Goal: Communication & Community: Share content

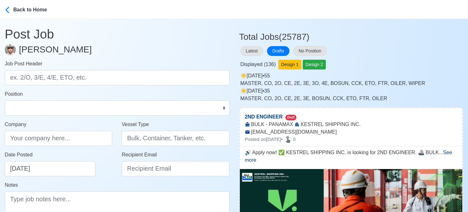
select select "[PERSON_NAME]"
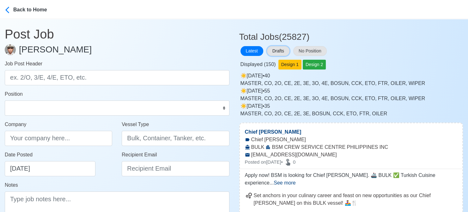
click at [279, 52] on button "Drafts" at bounding box center [278, 51] width 22 height 10
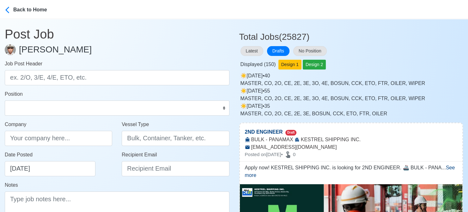
click at [365, 48] on div "Latest Drafts No Position" at bounding box center [351, 51] width 224 height 12
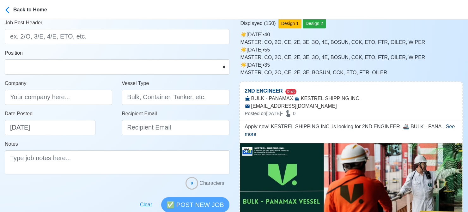
scroll to position [158, 0]
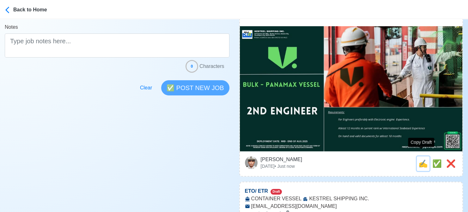
click at [419, 159] on span "✍️" at bounding box center [422, 163] width 9 height 9
type input "2ND ENGINEER"
type input "KESTREL SHIPPING INC."
type input "BULK - PANAMAX"
type input "recruitment.dry@vships.com"
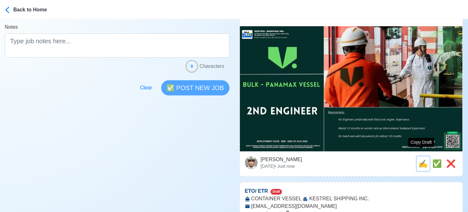
type textarea "Apply now! KESTREL SHIPPING INC. is looking for 2ND ENGINEER. 🚢 BULK - PANAMAX …"
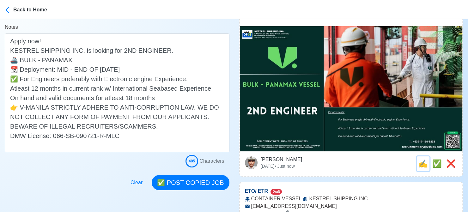
scroll to position [0, 0]
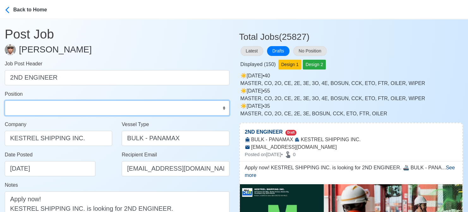
click at [72, 111] on select "Master Chief Officer 2nd Officer 3rd Officer Junior Officer Chief Engineer 2nd …" at bounding box center [117, 107] width 225 height 15
select select "2nd Engineer"
click at [5, 100] on select "Master Chief Officer 2nd Officer 3rd Officer Junior Officer Chief Engineer 2nd …" at bounding box center [117, 107] width 225 height 15
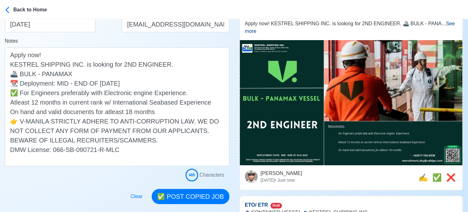
scroll to position [158, 0]
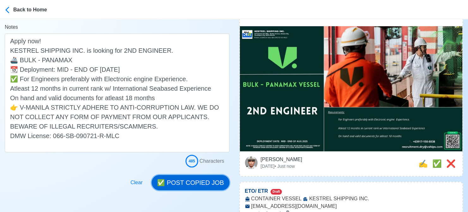
click at [188, 180] on button "✅ POST COPIED JOB" at bounding box center [190, 182] width 77 height 15
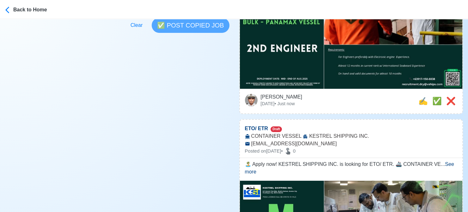
scroll to position [221, 0]
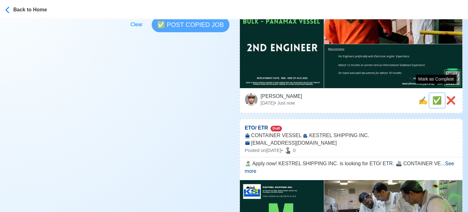
click at [436, 96] on span "✅" at bounding box center [436, 100] width 9 height 9
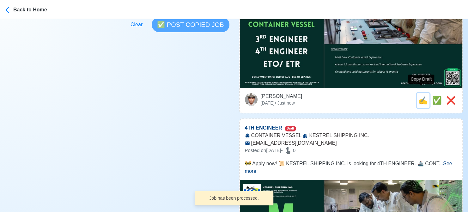
click at [420, 96] on span "✍️" at bounding box center [422, 100] width 9 height 9
type input "ETO/ ETR"
select select
type input "KESTREL SHIPPING INC."
type input "CONTAINER VESSEL"
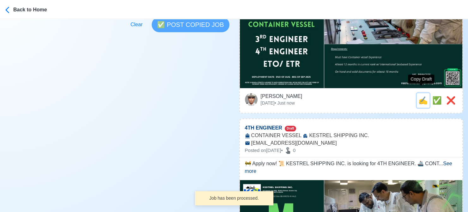
type input "recruitment.dry@vships.com"
type textarea "🏝️ Apply now! KESTREL SHIPPING INC. is looking for ETO/ ETR. 🚢 CONTAINER VESSEL…"
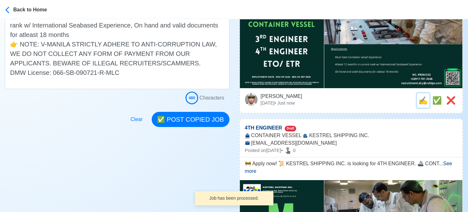
scroll to position [0, 0]
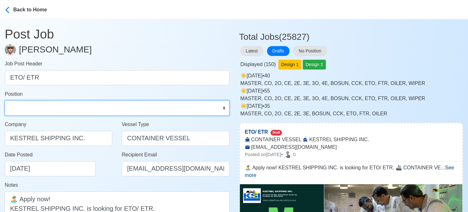
click at [149, 108] on select "Master Chief Officer 2nd Officer 3rd Officer Junior Officer Chief Engineer 2nd …" at bounding box center [117, 107] width 225 height 15
select select "ETO/ETR"
click at [5, 100] on select "Master Chief Officer 2nd Officer 3rd Officer Junior Officer Chief Engineer 2nd …" at bounding box center [117, 107] width 225 height 15
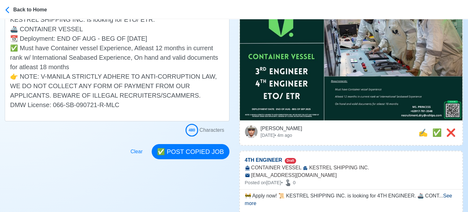
scroll to position [190, 0]
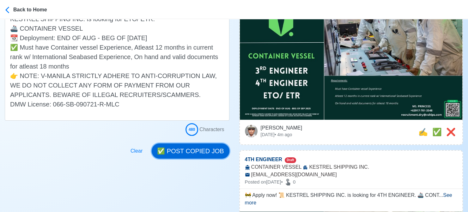
click at [200, 148] on button "✅ POST COPIED JOB" at bounding box center [190, 150] width 77 height 15
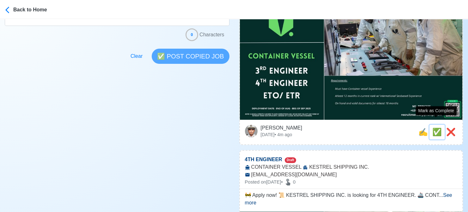
click at [435, 128] on span "✅" at bounding box center [436, 132] width 9 height 9
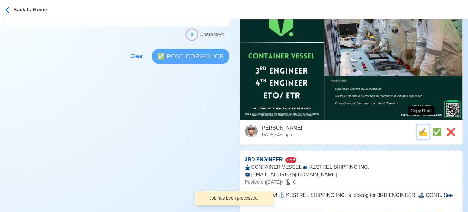
click at [421, 128] on span "✍️" at bounding box center [422, 132] width 9 height 9
type input "4TH ENGINEER"
select select
type input "KESTREL SHIPPING INC."
type input "CONTAINER VESSEL"
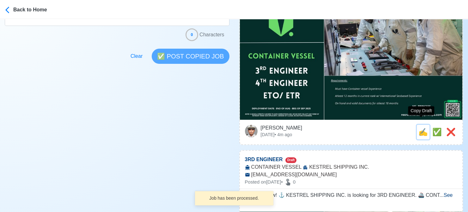
type input "recruitment.dry@vships.com"
type textarea "🚧 Apply now! 📜 KESTREL SHIPPING INC. is looking for 4TH ENGINEER. 🚢 CONTAINER V…"
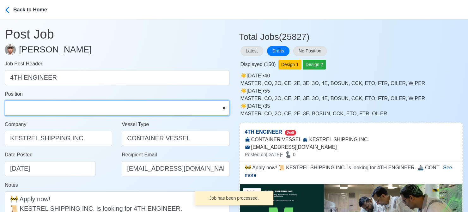
click at [56, 112] on select "Master Chief Officer 2nd Officer 3rd Officer Junior Officer Chief Engineer 2nd …" at bounding box center [117, 107] width 225 height 15
select select "4th Engineer"
click at [5, 100] on select "Master Chief Officer 2nd Officer 3rd Officer Junior Officer Chief Engineer 2nd …" at bounding box center [117, 107] width 225 height 15
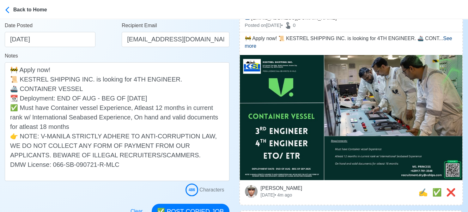
scroll to position [190, 0]
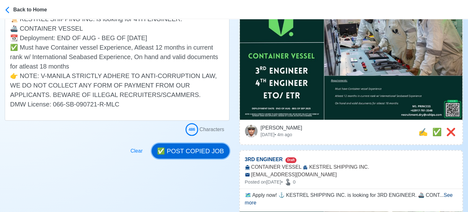
click at [197, 148] on button "✅ POST COPIED JOB" at bounding box center [190, 150] width 77 height 15
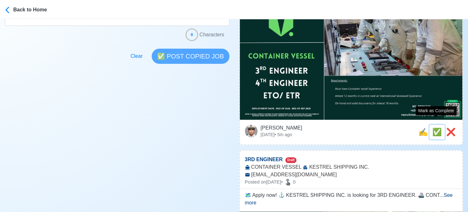
click at [437, 128] on span "✅" at bounding box center [436, 132] width 9 height 9
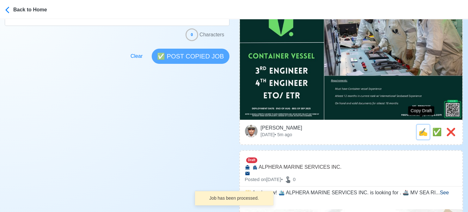
click at [421, 128] on span "✍️" at bounding box center [422, 132] width 9 height 9
type input "3RD ENGINEER"
select select
type input "KESTREL SHIPPING INC."
type input "CONTAINER VESSEL"
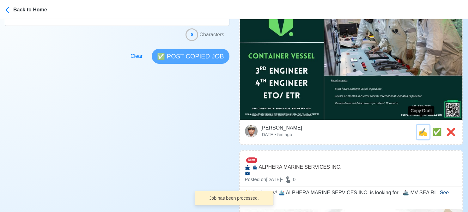
type input "recruitment.dry@vships.com"
type textarea "🗺️ Apply now! ⚓ KESTREL SHIPPING INC. is looking for 3RD ENGINEER. 🚢 CONTAINER …"
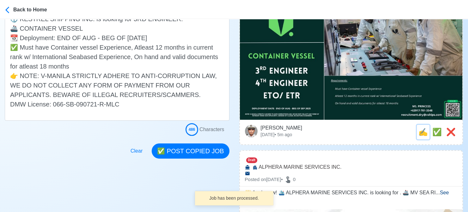
scroll to position [0, 0]
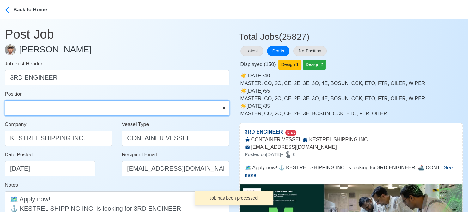
click at [48, 108] on select "Master Chief Officer 2nd Officer 3rd Officer Junior Officer Chief Engineer 2nd …" at bounding box center [117, 107] width 225 height 15
select select "3rd Engineer"
click at [5, 100] on select "Master Chief Officer 2nd Officer 3rd Officer Junior Officer Chief Engineer 2nd …" at bounding box center [117, 107] width 225 height 15
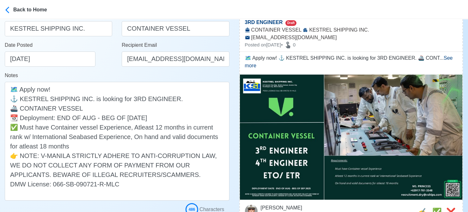
scroll to position [190, 0]
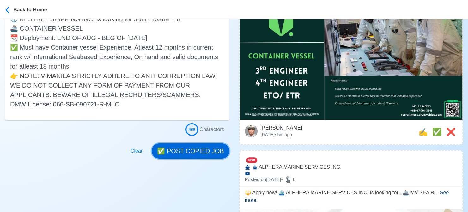
click at [197, 154] on button "✅ POST COPIED JOB" at bounding box center [190, 150] width 77 height 15
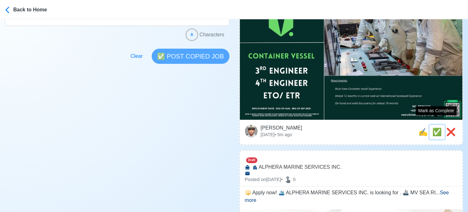
click at [434, 128] on span "✅" at bounding box center [436, 132] width 9 height 9
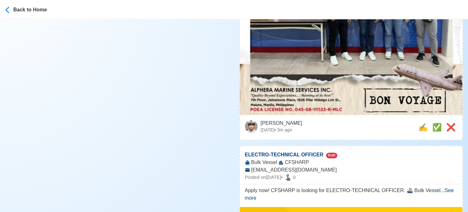
scroll to position [316, 0]
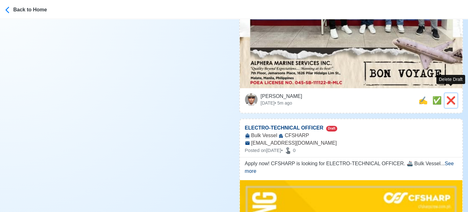
click at [453, 96] on span "❌" at bounding box center [450, 100] width 9 height 9
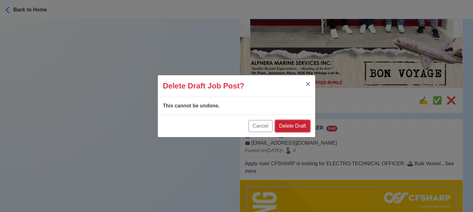
click at [301, 126] on button "Delete Draft" at bounding box center [292, 126] width 35 height 12
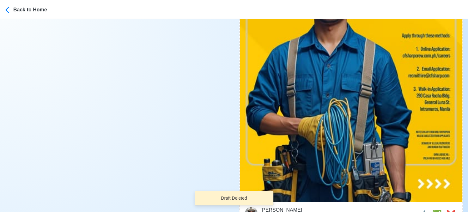
scroll to position [411, 0]
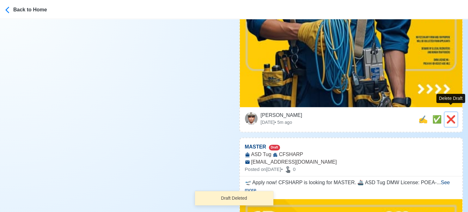
click at [452, 115] on span "❌" at bounding box center [450, 119] width 9 height 9
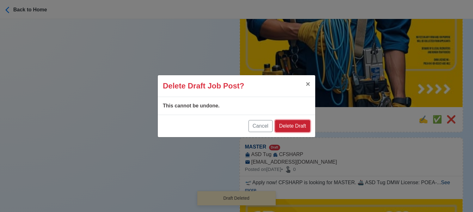
click at [305, 127] on button "Delete Draft" at bounding box center [292, 126] width 35 height 12
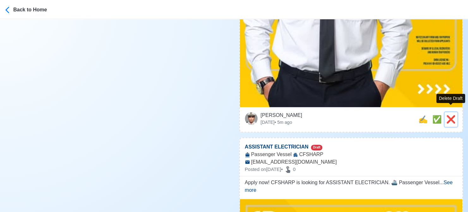
click at [451, 115] on span "❌" at bounding box center [450, 119] width 9 height 9
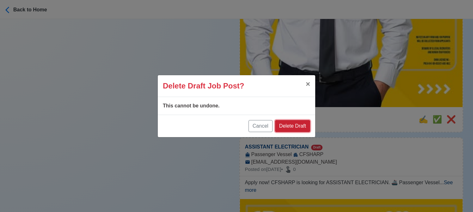
click at [298, 125] on button "Delete Draft" at bounding box center [292, 126] width 35 height 12
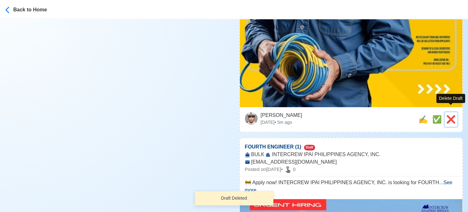
click at [451, 115] on span "❌" at bounding box center [450, 119] width 9 height 9
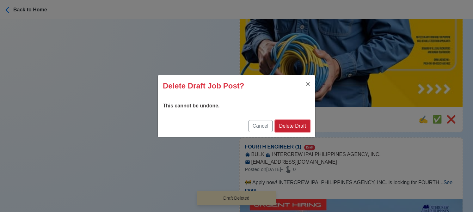
drag, startPoint x: 298, startPoint y: 125, endPoint x: 350, endPoint y: 116, distance: 52.7
click at [299, 125] on button "Delete Draft" at bounding box center [292, 126] width 35 height 12
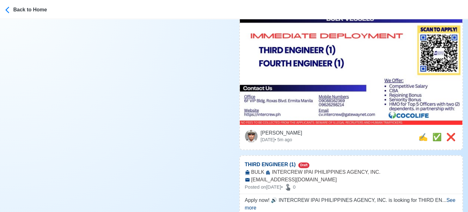
scroll to position [253, 0]
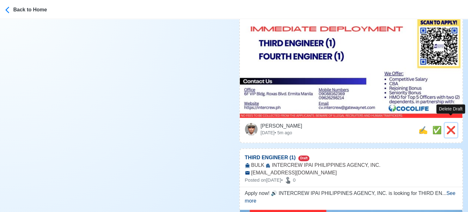
click at [450, 126] on span "❌" at bounding box center [450, 130] width 9 height 9
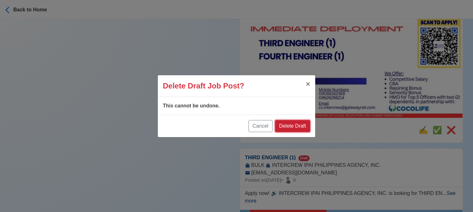
click at [303, 125] on button "Delete Draft" at bounding box center [292, 126] width 35 height 12
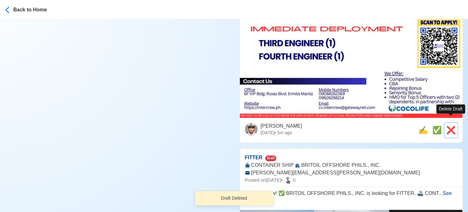
click at [446, 126] on span "❌" at bounding box center [450, 130] width 9 height 9
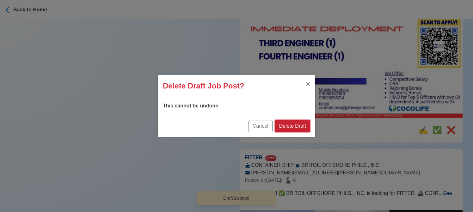
drag, startPoint x: 302, startPoint y: 124, endPoint x: 438, endPoint y: 119, distance: 135.9
click at [303, 124] on button "Delete Draft" at bounding box center [292, 126] width 35 height 12
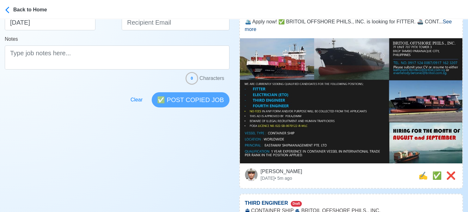
scroll to position [158, 0]
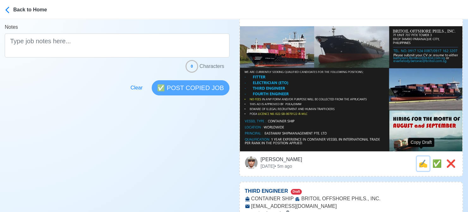
click at [422, 159] on span "✍️" at bounding box center [422, 163] width 9 height 9
type input "FITTER"
select select
type input "BRITOIL OFFSHORE PHILS., INC."
type input "CONTAINER SHIP"
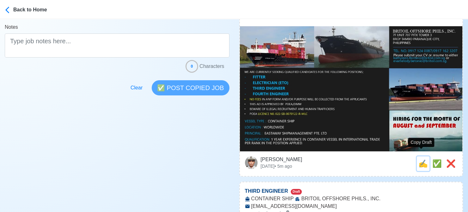
type input "kathyleen.Romero@britoil.com.sg"
type textarea "🛳️ Apply now! ✅ BRITOIL OFFSHORE PHILS., INC. is looking for FITTER. 🚢 CONTAINE…"
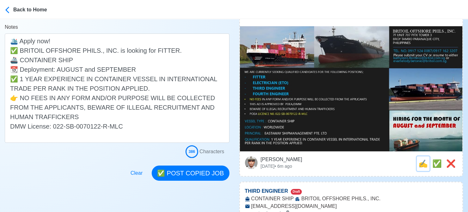
scroll to position [0, 0]
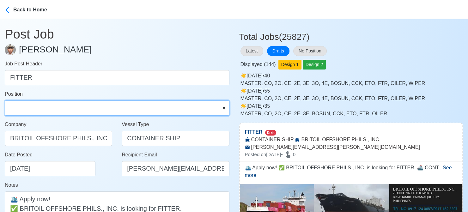
drag, startPoint x: 40, startPoint y: 105, endPoint x: 48, endPoint y: 104, distance: 7.3
click at [40, 105] on select "Master Chief Officer 2nd Officer 3rd Officer Junior Officer Chief Engineer 2nd …" at bounding box center [117, 107] width 225 height 15
select select "Fitter"
click at [5, 100] on select "Master Chief Officer 2nd Officer 3rd Officer Junior Officer Chief Engineer 2nd …" at bounding box center [117, 107] width 225 height 15
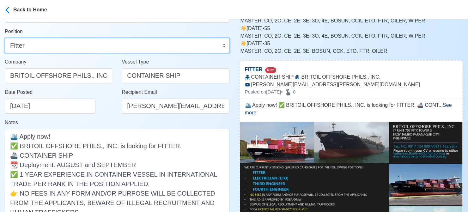
scroll to position [63, 0]
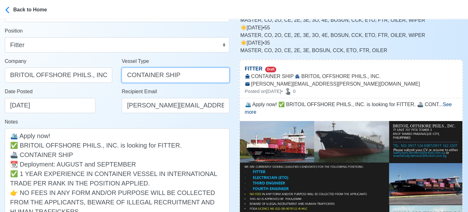
click at [170, 75] on input "CONTAINER SHIP" at bounding box center [175, 75] width 107 height 15
click at [170, 76] on input "CONTAINER SHIP" at bounding box center [175, 75] width 107 height 15
type input "CONTAINER"
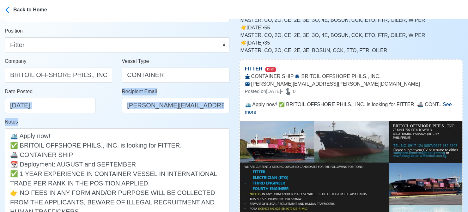
click at [102, 118] on form "Job Post Header FITTER Position Master Chief Officer 2nd Officer 3rd Officer Ju…" at bounding box center [117, 125] width 225 height 256
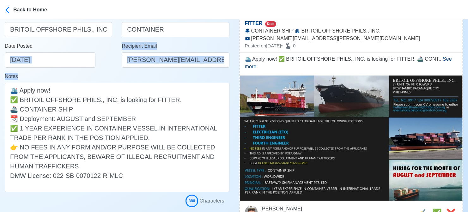
scroll to position [126, 0]
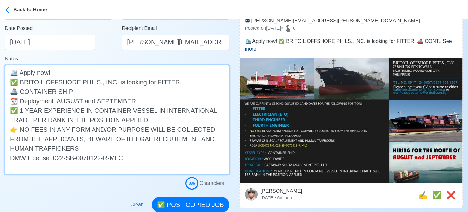
click at [154, 98] on textarea "🛳️ Apply now! ✅ BRITOIL OFFSHORE PHILS., INC. is looking for FITTER. 🚢 CONTAINE…" at bounding box center [117, 119] width 225 height 109
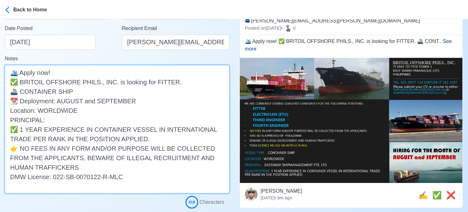
click at [14, 113] on textarea "🛳️ Apply now! ✅ BRITOIL OFFSHORE PHILS., INC. is looking for FITTER. 🚢 CONTAINE…" at bounding box center [117, 129] width 225 height 128
click at [92, 124] on textarea "🛳️ Apply now! ✅ BRITOIL OFFSHORE PHILS., INC. is looking for FITTER. 🚢 CONTAINE…" at bounding box center [117, 129] width 225 height 128
drag, startPoint x: 43, startPoint y: 120, endPoint x: 160, endPoint y: 121, distance: 117.2
click at [160, 121] on textarea "🛳️ Apply now! ✅ BRITOIL OFFSHORE PHILS., INC. is looking for FITTER. 🚢 CONTAINE…" at bounding box center [117, 129] width 225 height 128
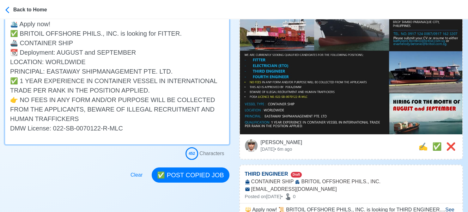
scroll to position [221, 0]
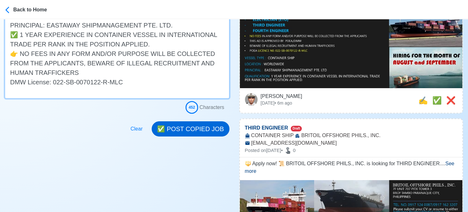
type textarea "🛳️ Apply now! ✅ BRITOIL OFFSHORE PHILS., INC. is looking for FITTER. 🚢 CONTAINE…"
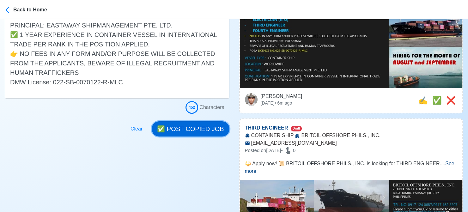
click at [185, 134] on button "✅ POST COPIED JOB" at bounding box center [190, 128] width 77 height 15
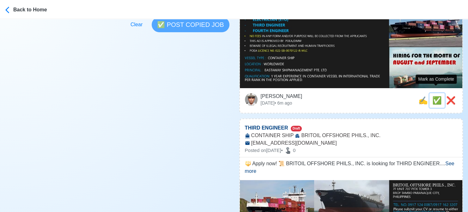
click at [435, 96] on span "✅" at bounding box center [436, 100] width 9 height 9
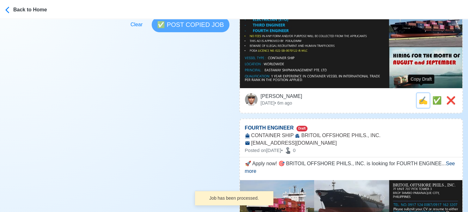
click at [420, 96] on span "✍️" at bounding box center [422, 100] width 9 height 9
type input "THIRD ENGINEER"
select select
type input "BRITOIL OFFSHORE PHILS., INC."
type input "CONTAINER SHIP"
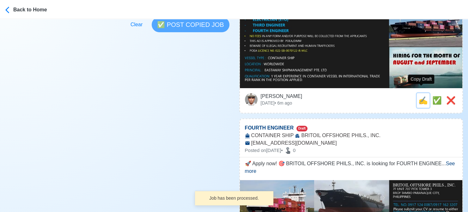
type input "evamelody.betonio@britoil.com.sg"
type textarea "🔱 Apply now! 📜 BRITOIL OFFSHORE PHILS., INC. is looking for THIRD ENGINEER. 🚢 C…"
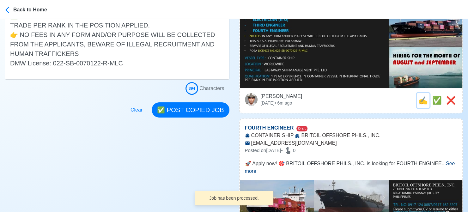
scroll to position [0, 0]
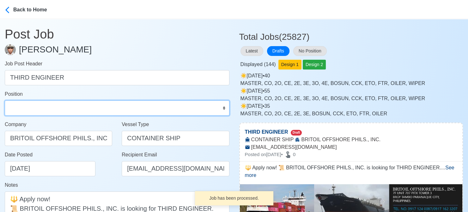
click at [48, 106] on select "Master Chief Officer 2nd Officer 3rd Officer Junior Officer Chief Engineer 2nd …" at bounding box center [117, 107] width 225 height 15
select select "3rd Engineer"
click at [5, 100] on select "Master Chief Officer 2nd Officer 3rd Officer Junior Officer Chief Engineer 2nd …" at bounding box center [117, 107] width 225 height 15
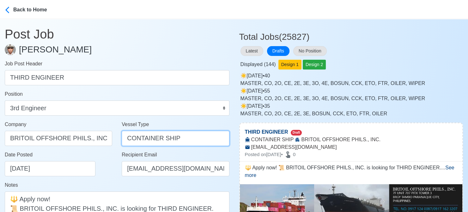
click at [171, 137] on input "CONTAINER SHIP" at bounding box center [175, 138] width 107 height 15
type input "CONTAINER"
click at [91, 180] on form "Job Post Header THIRD ENGINEER Position Master Chief Officer 2nd Officer 3rd Of…" at bounding box center [117, 188] width 225 height 256
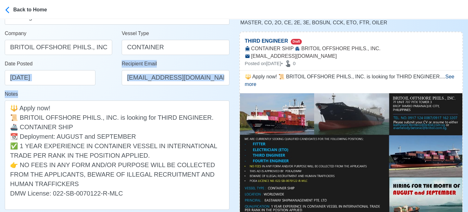
scroll to position [95, 0]
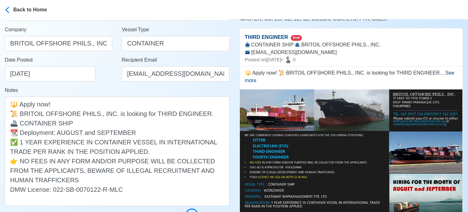
click at [112, 88] on div "Notes 🔱 Apply now! 📜 BRITOIL OFFSHORE PHILS., INC. is looking for THIRD ENGINEE…" at bounding box center [117, 146] width 225 height 119
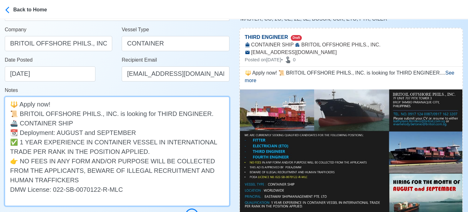
click at [138, 132] on textarea "🔱 Apply now! 📜 BRITOIL OFFSHORE PHILS., INC. is looking for THIRD ENGINEER. 🚢 C…" at bounding box center [117, 151] width 225 height 109
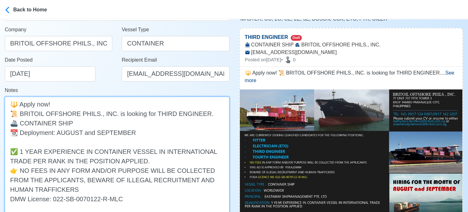
paste textarea "EASTAWAY SHIPMANAGEMENT PTE. LTD."
click at [10, 141] on textarea "🔱 Apply now! 📜 BRITOIL OFFSHORE PHILS., INC. is looking for THIRD ENGINEER. 🚢 C…" at bounding box center [117, 156] width 225 height 119
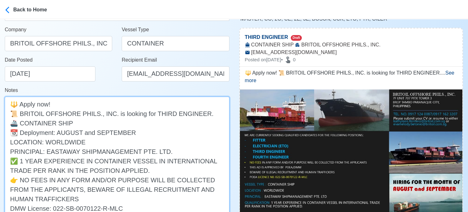
drag, startPoint x: 162, startPoint y: 154, endPoint x: -1, endPoint y: 139, distance: 163.7
click at [0, 117] on html "Back to Home Post Job Jeyner Gil Job Post Header THIRD ENGINEER Position Master…" at bounding box center [234, 11] width 468 height 212
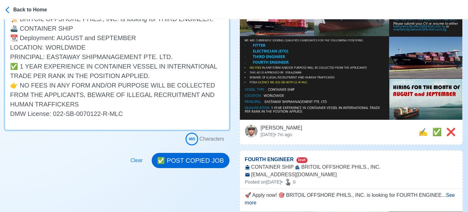
type textarea "🔱 Apply now! 📜 BRITOIL OFFSHORE PHILS., INC. is looking for THIRD ENGINEER. 🚢 C…"
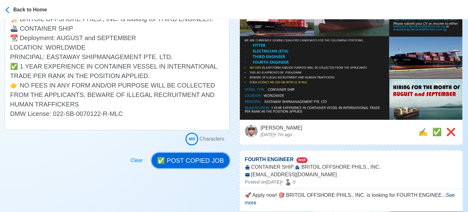
click at [202, 158] on button "✅ POST COPIED JOB" at bounding box center [190, 160] width 77 height 15
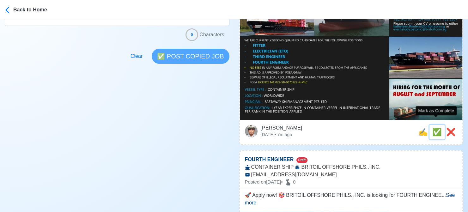
click at [438, 128] on span "✅" at bounding box center [436, 132] width 9 height 9
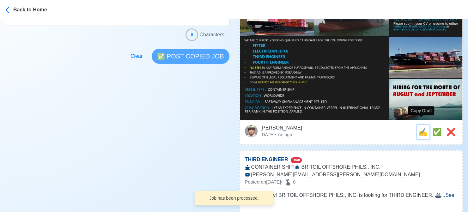
click at [418, 128] on span "✍️" at bounding box center [422, 132] width 9 height 9
type input "FOURTH ENGINEER"
select select
type input "BRITOIL OFFSHORE PHILS., INC."
type input "CONTAINER SHIP"
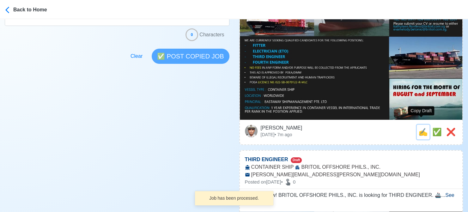
type input "evamelody.betonio@britoil.com.sg"
type textarea "🚀 Apply now! 🎯 BRITOIL OFFSHORE PHILS., INC. is looking for FOURTH ENGINEER. 🚢 …"
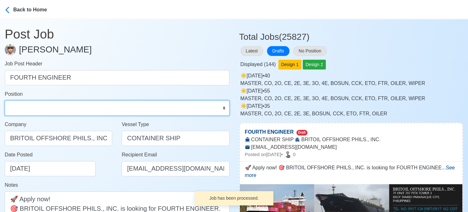
click at [48, 110] on select "Master Chief Officer 2nd Officer 3rd Officer Junior Officer Chief Engineer 2nd …" at bounding box center [117, 107] width 225 height 15
select select "4th Engineer"
click at [5, 100] on select "Master Chief Officer 2nd Officer 3rd Officer Junior Officer Chief Engineer 2nd …" at bounding box center [117, 107] width 225 height 15
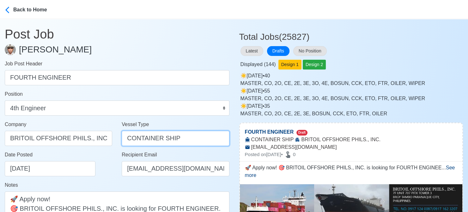
click at [166, 139] on input "CONTAINER SHIP" at bounding box center [175, 138] width 107 height 15
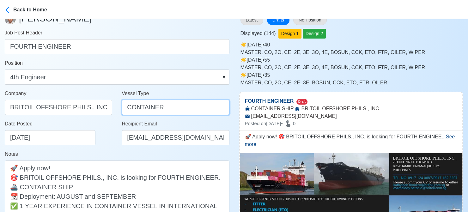
scroll to position [126, 0]
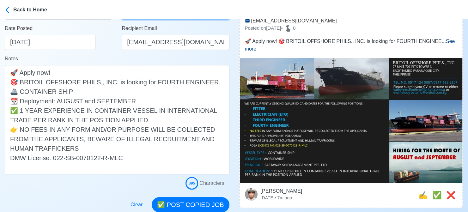
type input "CONTAINER"
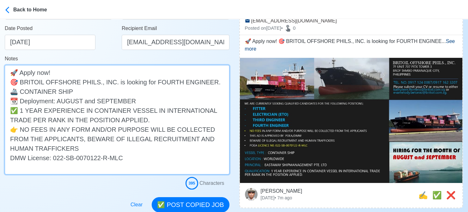
click at [136, 100] on textarea "🚀 Apply now! 🎯 BRITOIL OFFSHORE PHILS., INC. is looking for FOURTH ENGINEER. 🚢 …" at bounding box center [117, 119] width 225 height 109
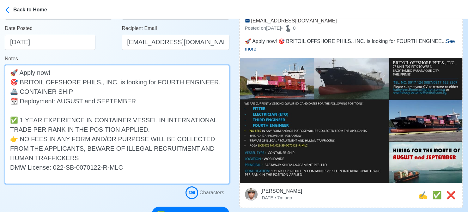
paste textarea "LOCATION: WORLDWIDE PRINCIPAL: EASTAWAY SHIPMANAGEMENT PTE. LTD."
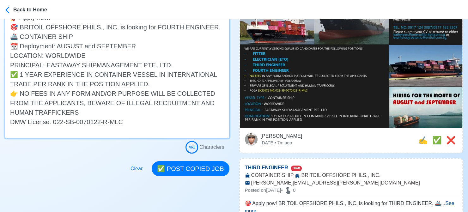
scroll to position [190, 0]
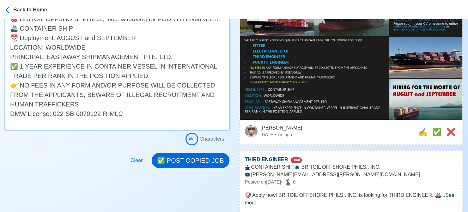
type textarea "🚀 Apply now! 🎯 BRITOIL OFFSHORE PHILS., INC. is looking for FOURTH ENGINEER. 🚢 …"
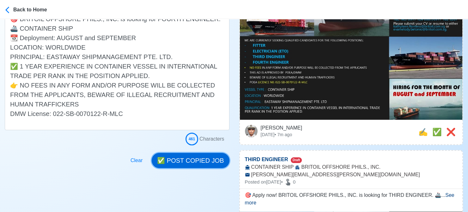
click at [207, 159] on button "✅ POST COPIED JOB" at bounding box center [190, 160] width 77 height 15
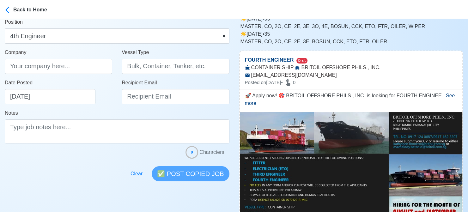
scroll to position [158, 0]
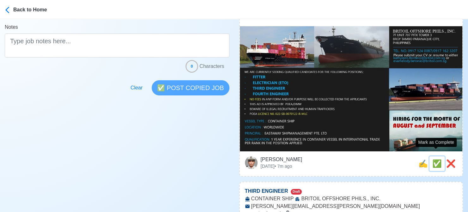
click at [436, 159] on span "✅" at bounding box center [436, 163] width 9 height 9
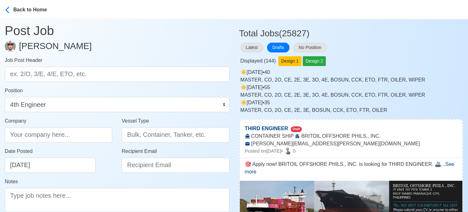
scroll to position [0, 0]
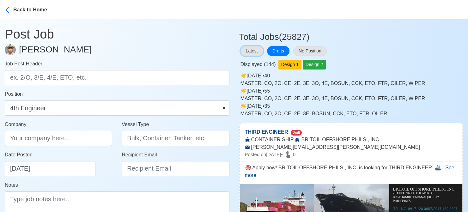
drag, startPoint x: 250, startPoint y: 53, endPoint x: 222, endPoint y: 62, distance: 28.8
click at [250, 53] on button "Latest" at bounding box center [251, 51] width 23 height 10
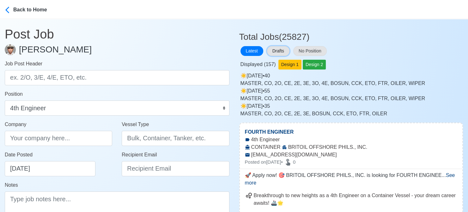
click at [284, 50] on button "Drafts" at bounding box center [278, 51] width 22 height 10
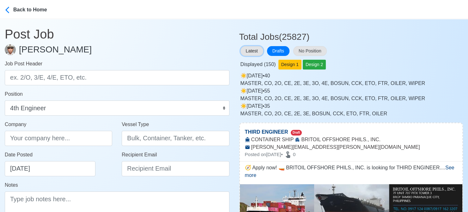
click at [255, 50] on button "Latest" at bounding box center [251, 51] width 23 height 10
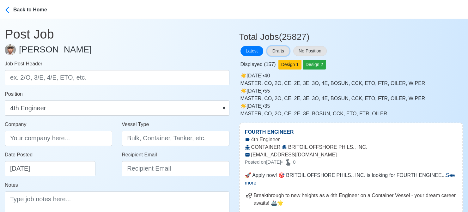
click at [283, 50] on button "Drafts" at bounding box center [278, 51] width 22 height 10
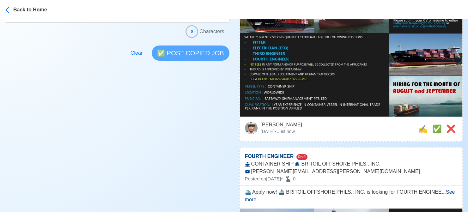
scroll to position [221, 0]
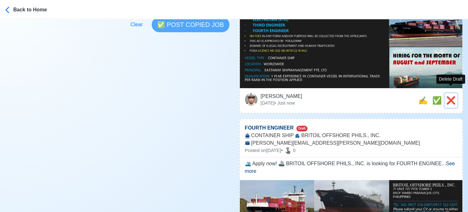
click at [453, 96] on span "❌" at bounding box center [450, 100] width 9 height 9
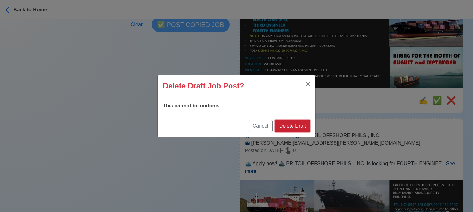
click at [302, 125] on button "Delete Draft" at bounding box center [292, 126] width 35 height 12
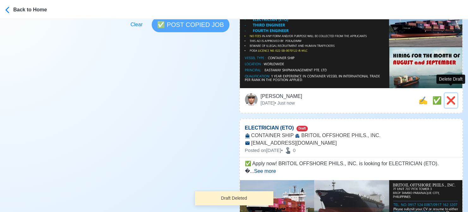
click at [454, 96] on span "❌" at bounding box center [450, 100] width 9 height 9
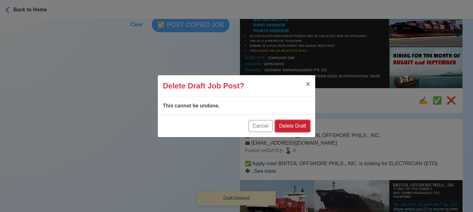
click at [299, 124] on button "Delete Draft" at bounding box center [292, 126] width 35 height 12
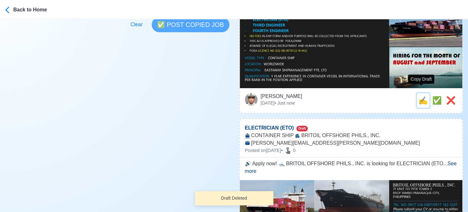
click at [420, 96] on span "✍️" at bounding box center [422, 100] width 9 height 9
type input "ELECTRICIAN (ETO)"
select select
type input "BRITOIL OFFSHORE PHILS., INC."
type input "CONTAINER SHIP"
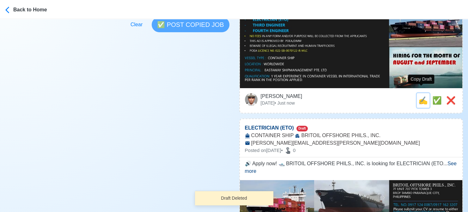
type input "evamelody.betonio@britoil.com.sg"
type textarea "✅ Apply now! BRITOIL OFFSHORE PHILS., INC. is looking for ELECTRICIAN (ETO). 🚢 …"
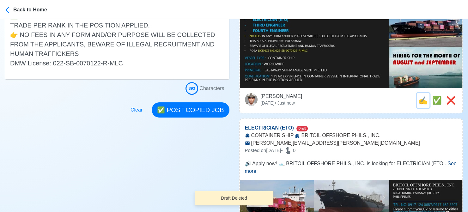
scroll to position [0, 0]
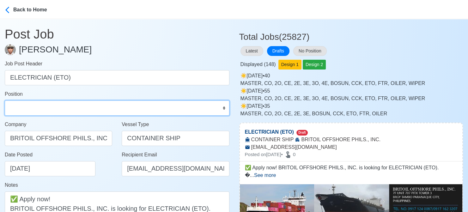
drag, startPoint x: 43, startPoint y: 106, endPoint x: 47, endPoint y: 100, distance: 7.1
click at [43, 107] on select "Master Chief Officer 2nd Officer 3rd Officer Junior Officer Chief Engineer 2nd …" at bounding box center [117, 107] width 225 height 15
select select "Electrician"
click at [5, 100] on select "Master Chief Officer 2nd Officer 3rd Officer Junior Officer Chief Engineer 2nd …" at bounding box center [117, 107] width 225 height 15
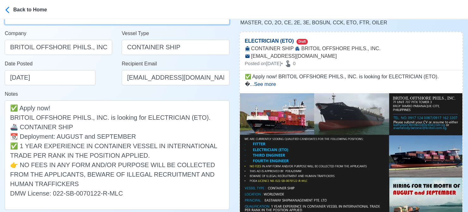
scroll to position [95, 0]
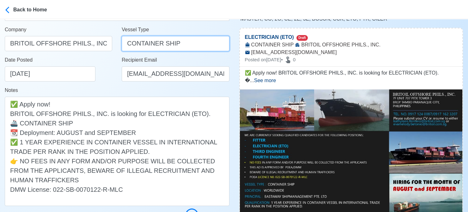
click at [169, 43] on input "CONTAINER SHIP" at bounding box center [175, 43] width 107 height 15
type input "CONTAINER"
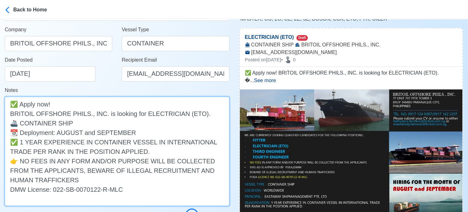
click at [145, 136] on textarea "✅ Apply now! BRITOIL OFFSHORE PHILS., INC. is looking for ELECTRICIAN (ETO). 🚢 …" at bounding box center [117, 151] width 225 height 109
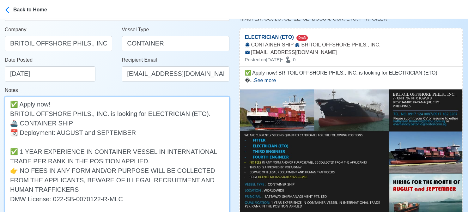
paste textarea "LOCATION: WORLDWIDE PRINCIPAL: EASTAWAY SHIPMANAGEMENT PTE. LTD."
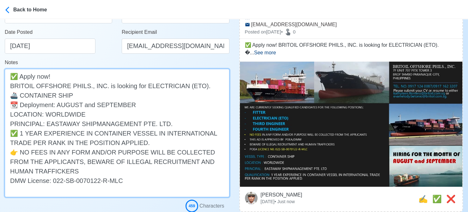
scroll to position [190, 0]
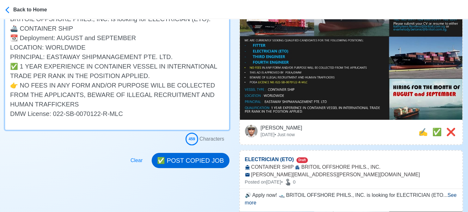
type textarea "✅ Apply now! BRITOIL OFFSHORE PHILS., INC. is looking for ELECTRICIAN (ETO). 🚢 …"
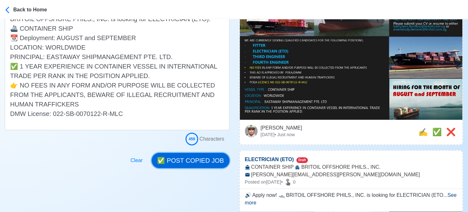
click at [207, 159] on button "✅ POST COPIED JOB" at bounding box center [190, 160] width 77 height 15
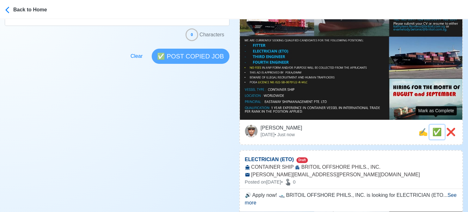
click at [437, 128] on span "✅" at bounding box center [436, 132] width 9 height 9
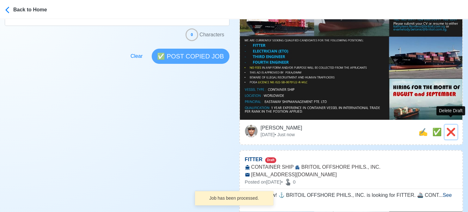
click at [452, 128] on span "❌" at bounding box center [450, 132] width 9 height 9
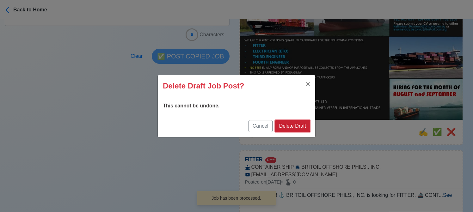
drag, startPoint x: 297, startPoint y: 124, endPoint x: 385, endPoint y: 125, distance: 88.2
click at [297, 124] on button "Delete Draft" at bounding box center [292, 126] width 35 height 12
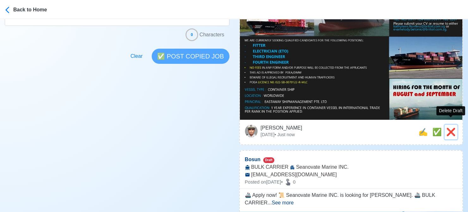
click at [454, 128] on span "❌" at bounding box center [450, 132] width 9 height 9
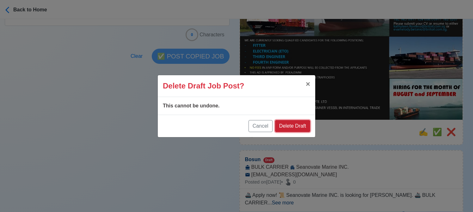
click at [297, 125] on button "Delete Draft" at bounding box center [292, 126] width 35 height 12
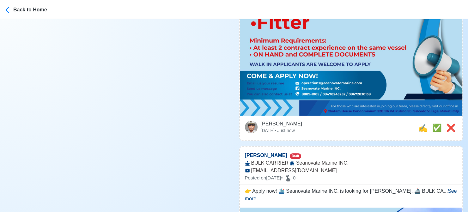
scroll to position [348, 0]
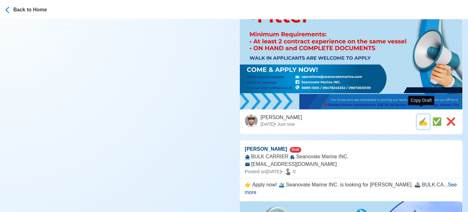
click at [419, 117] on span "✍️" at bounding box center [422, 121] width 9 height 9
type input "Bosun"
select select "Bosun"
type input "Seanovate Marine INC."
type input "BULK CARRIER"
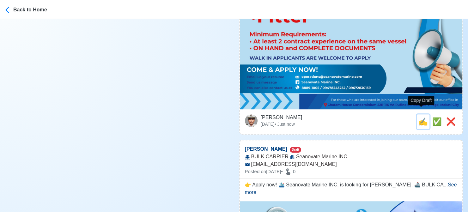
type input "operations@seanovatemarine.com"
type textarea "🚢 Apply now! 📜 Seanovate Marine INC. is looking for Bosun. 🚢 BULK CARRIER 📆 Dep…"
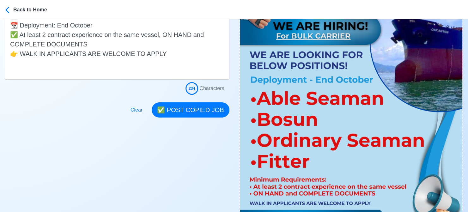
scroll to position [190, 0]
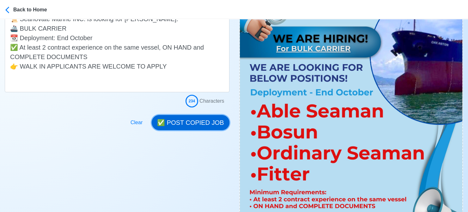
click at [193, 122] on button "✅ POST COPIED JOB" at bounding box center [190, 122] width 77 height 15
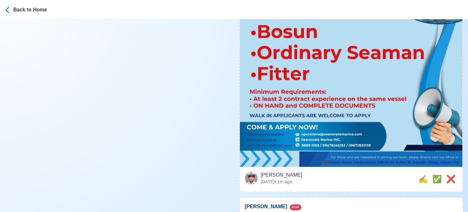
scroll to position [348, 0]
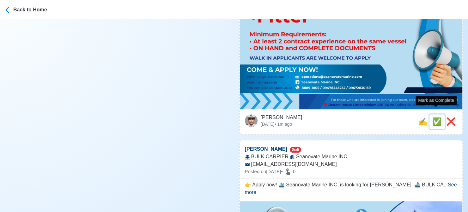
click at [434, 117] on span "✅" at bounding box center [436, 121] width 9 height 9
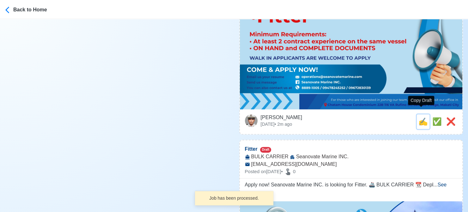
click at [421, 117] on span "✍️" at bounding box center [422, 121] width 9 height 9
type input "[PERSON_NAME]"
select select "[PERSON_NAME]"
type input "Seanovate Marine INC."
type input "BULK CARRIER"
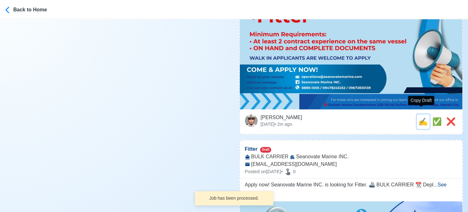
type input "operations@seanovatemarine.com"
type textarea "👉 Apply now! 🛳️ Seanovate Marine INC. is looking for Able Seaman. 🚢 BULK CARRIE…"
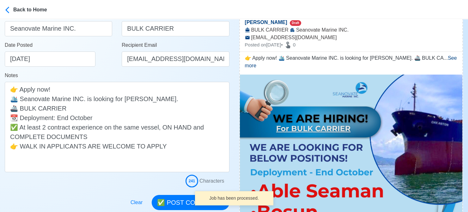
scroll to position [158, 0]
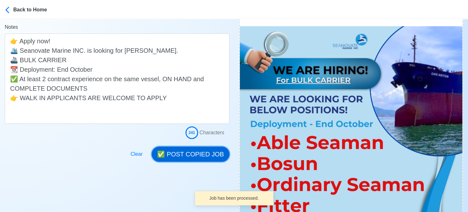
click at [200, 153] on button "✅ POST COPIED JOB" at bounding box center [190, 154] width 77 height 15
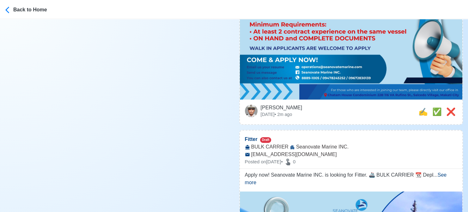
scroll to position [379, 0]
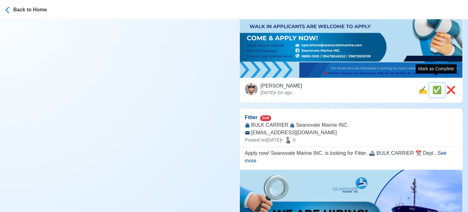
click at [436, 86] on span "✅" at bounding box center [436, 90] width 9 height 9
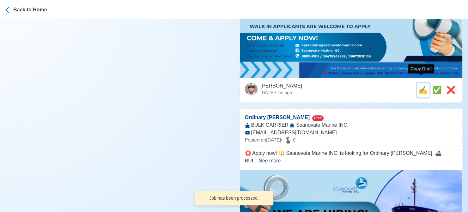
click at [418, 86] on span "✍️" at bounding box center [422, 90] width 9 height 9
type input "Fitter"
select select "Fitter"
type input "Seanovate Marine INC."
type input "BULK CARRIER"
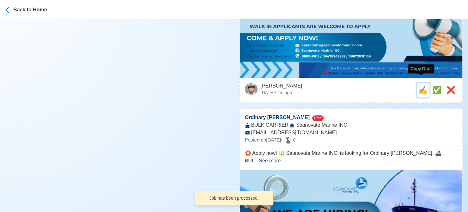
type input "operations@seanovatemarine.com"
type textarea "Apply now! Seanovate Marine INC. is looking for Fitter. 🚢 BULK CARRIER 📆 Deploy…"
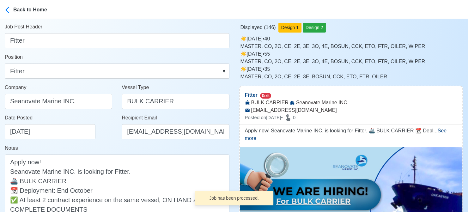
scroll to position [126, 0]
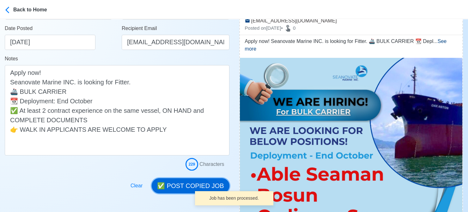
click at [191, 180] on button "✅ POST COPIED JOB" at bounding box center [190, 185] width 77 height 15
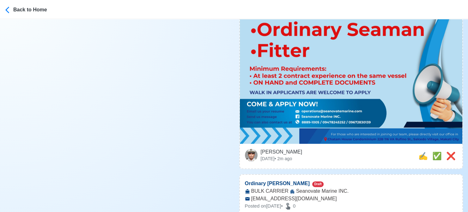
scroll to position [316, 0]
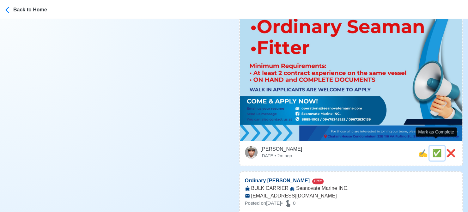
click at [434, 149] on span "✅" at bounding box center [436, 153] width 9 height 9
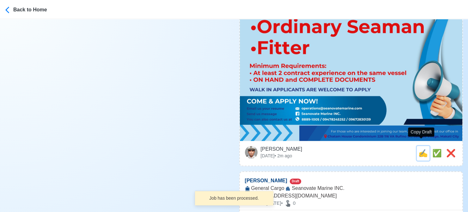
click at [421, 149] on span "✍️" at bounding box center [422, 153] width 9 height 9
type input "Ordinary [PERSON_NAME]"
select select "Ordinary [PERSON_NAME]"
type input "Seanovate Marine INC."
type input "BULK CARRIER"
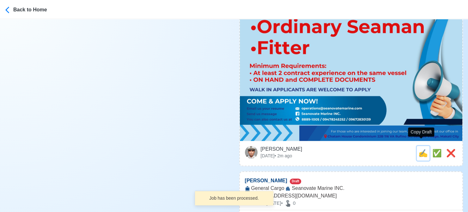
type input "operations@seanovatemarine.com"
type textarea "🛟 Apply now! 🔱 Seanovate Marine INC. is looking for Ordinary Seaman. 🚢 BULK CAR…"
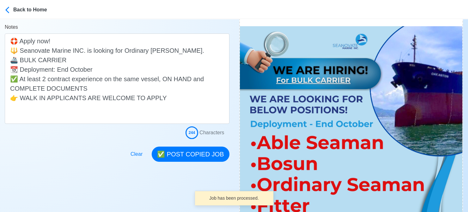
scroll to position [221, 0]
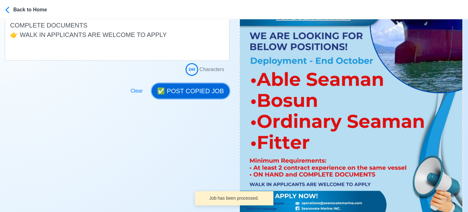
click at [194, 94] on button "✅ POST COPIED JOB" at bounding box center [190, 90] width 77 height 15
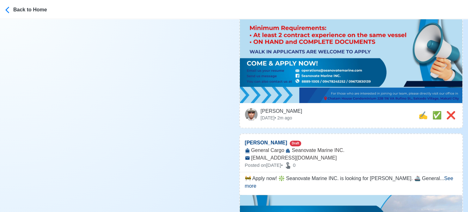
scroll to position [411, 0]
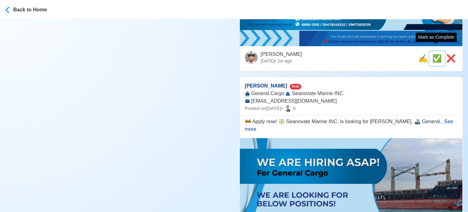
click at [436, 54] on span "✅" at bounding box center [436, 58] width 9 height 9
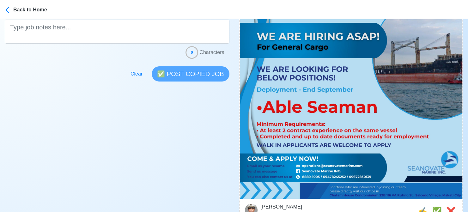
scroll to position [190, 0]
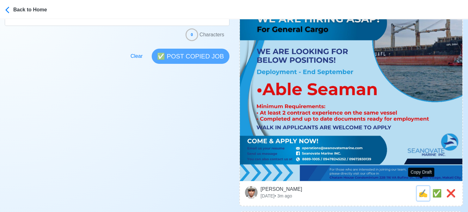
click at [420, 189] on span "✍️" at bounding box center [422, 193] width 9 height 9
type input "[PERSON_NAME]"
select select "[PERSON_NAME]"
type input "Seanovate Marine INC."
type input "General Cargo"
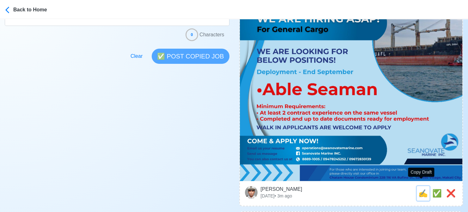
type input "operations@seanovatemarine.com"
type textarea "🚧 Apply now! ❇️ Seanovate Marine INC. is looking for Able Seaman. 🚢 General Car…"
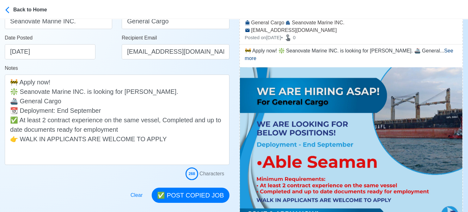
scroll to position [126, 0]
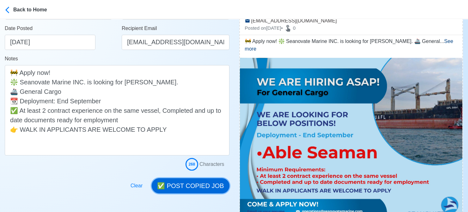
drag, startPoint x: 184, startPoint y: 185, endPoint x: 210, endPoint y: 172, distance: 29.0
click at [184, 185] on button "✅ POST COPIED JOB" at bounding box center [190, 185] width 77 height 15
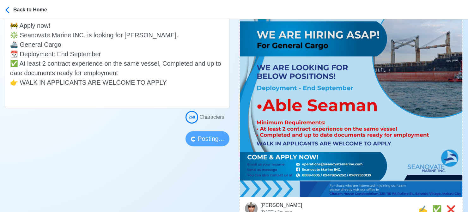
scroll to position [190, 0]
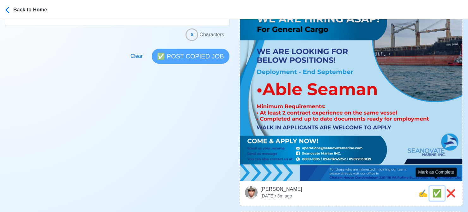
click at [436, 189] on span "✅" at bounding box center [436, 193] width 9 height 9
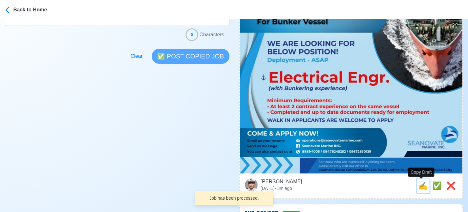
click at [422, 187] on span "✍️" at bounding box center [422, 185] width 9 height 9
type input "Electrical Engr."
select select
type input "Seanovate Marine INC."
type input "Bunker"
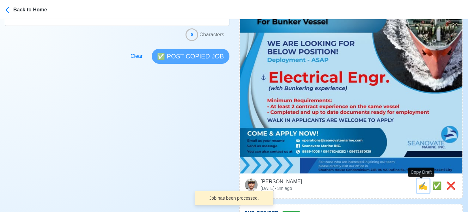
type input "operations@seanovatemarine.com"
type textarea "Apply now! 🌎 Seanovate Marine INC. is looking for Electrical Engr.. 🚢 Bunker 📆 …"
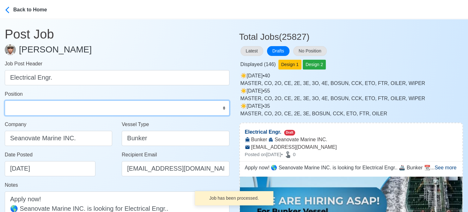
click at [78, 111] on select "Master Chief Officer 2nd Officer 3rd Officer Junior Officer Chief Engineer 2nd …" at bounding box center [117, 107] width 225 height 15
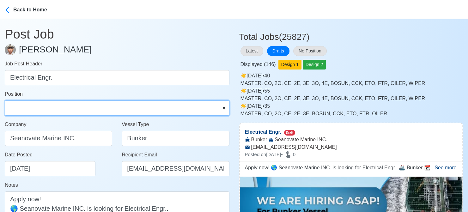
select select "Electrical Engineer"
click at [5, 100] on select "Master Chief Officer 2nd Officer 3rd Officer Junior Officer Chief Engineer 2nd …" at bounding box center [117, 107] width 225 height 15
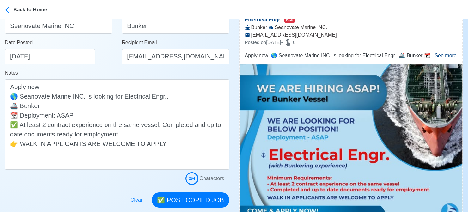
scroll to position [126, 0]
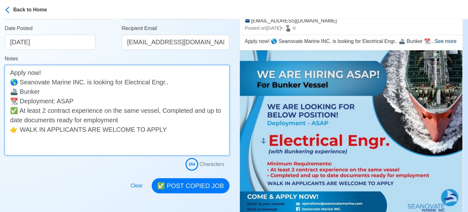
click at [102, 102] on textarea "Apply now! 🌎 Seanovate Marine INC. is looking for Electrical Engr.. 🚢 Bunker 📆 …" at bounding box center [117, 110] width 225 height 90
click at [163, 84] on textarea "Apply now! 🌎 Seanovate Marine INC. is looking for Electrical Engr.. 🚢 Bunker 📆 …" at bounding box center [117, 110] width 225 height 90
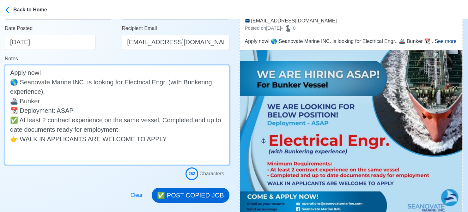
type textarea "Apply now! 🌎 Seanovate Marine INC. is looking for Electrical Engr. (with Bunker…"
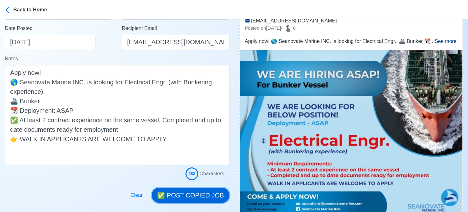
click at [200, 194] on button "✅ POST COPIED JOB" at bounding box center [190, 195] width 77 height 15
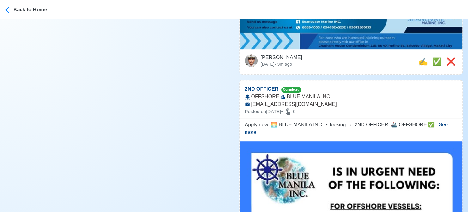
scroll to position [316, 0]
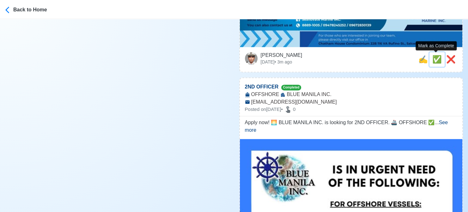
click at [437, 62] on span "✅" at bounding box center [436, 59] width 9 height 9
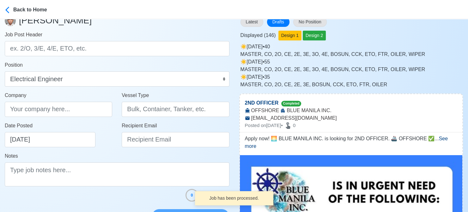
scroll to position [0, 0]
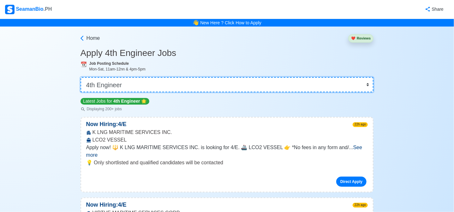
click at [172, 81] on select "👉 Select Rank or Position Master Chief Officer 2nd Officer 3rd Officer Junior O…" at bounding box center [228, 84] width 294 height 15
select select "Able Seaman"
click at [81, 77] on select "👉 Select Rank or Position Master Chief Officer 2nd Officer 3rd Officer Junior O…" at bounding box center [228, 84] width 294 height 15
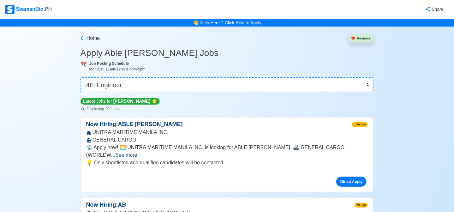
scroll to position [1696, 0]
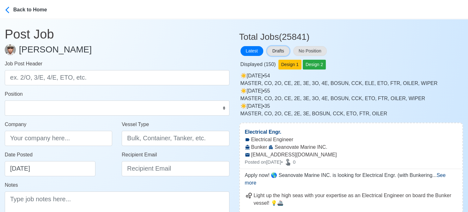
click at [279, 52] on button "Drafts" at bounding box center [278, 51] width 22 height 10
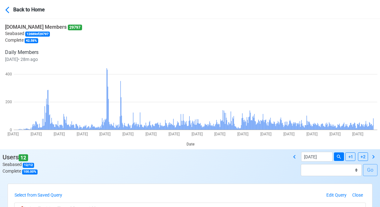
scroll to position [126, 0]
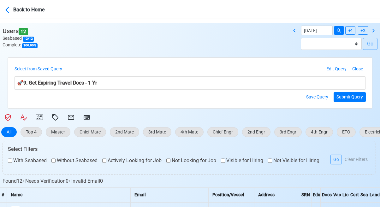
click at [5, 93] on div "Select from Saved Query 1. Get Expiring Travel Docs - [DATE] 2. Get Expiring Tr…" at bounding box center [190, 83] width 380 height 51
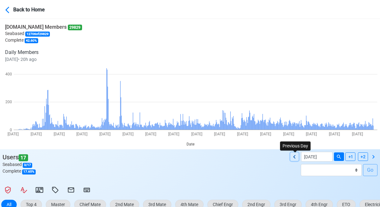
click at [296, 156] on icon at bounding box center [295, 157] width 8 height 8
type input "[DATE]"
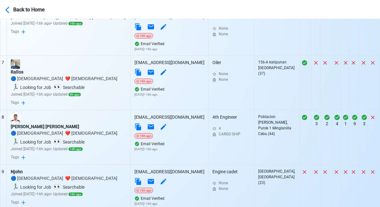
scroll to position [567, 0]
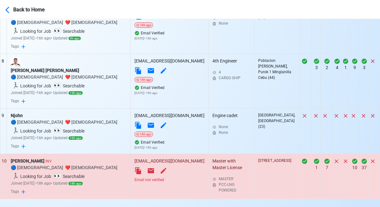
select select "100"
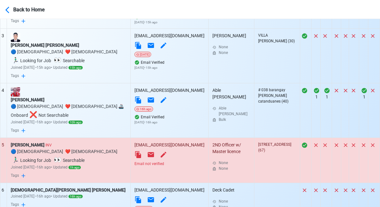
scroll to position [346, 0]
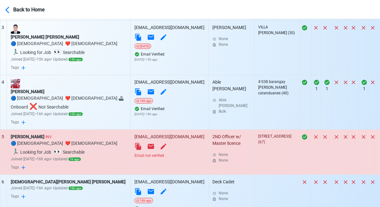
click at [157, 153] on div "Email not verified" at bounding box center [170, 156] width 70 height 6
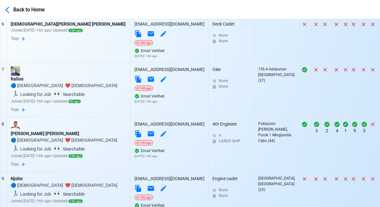
scroll to position [567, 0]
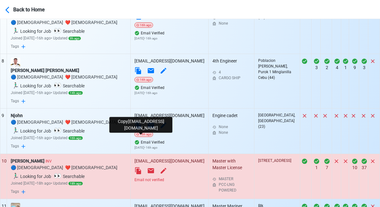
click at [139, 167] on icon at bounding box center [139, 171] width 8 height 8
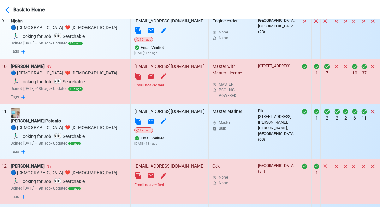
scroll to position [694, 0]
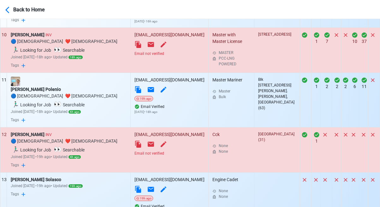
click at [161, 151] on div "Email not verified" at bounding box center [170, 154] width 70 height 6
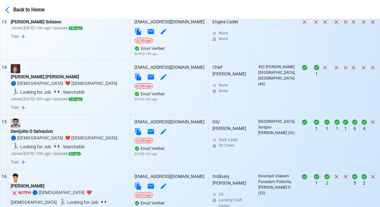
scroll to position [915, 0]
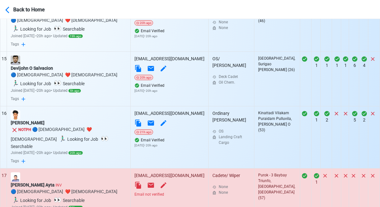
click at [164, 192] on div "Email not verified" at bounding box center [170, 195] width 70 height 6
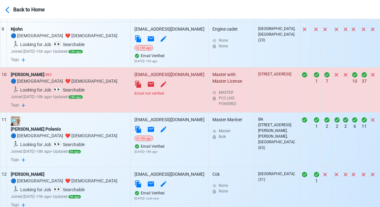
scroll to position [599, 0]
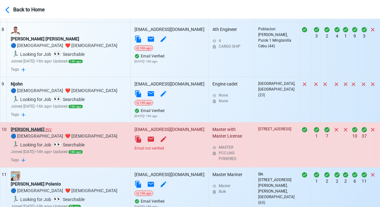
click at [36, 126] on div "Rommel D.Pepito INV" at bounding box center [69, 129] width 116 height 7
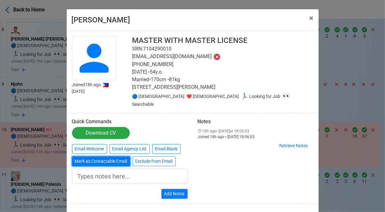
click at [96, 156] on button "Mark as Contactable Email" at bounding box center [101, 161] width 58 height 10
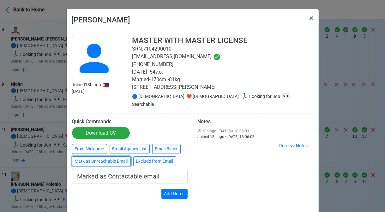
type input "Marked as Contactable email"
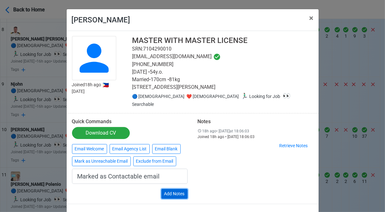
click at [169, 189] on button "Add Notes" at bounding box center [174, 194] width 26 height 10
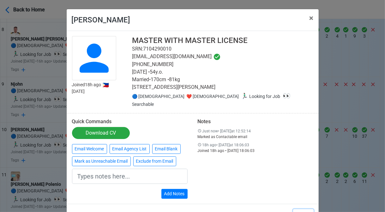
click at [303, 209] on button "Close" at bounding box center [303, 215] width 21 height 12
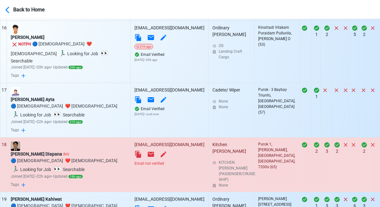
scroll to position [978, 0]
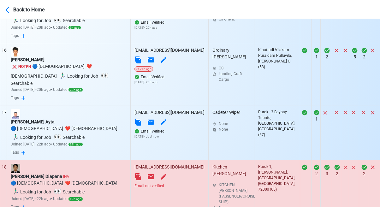
click at [162, 183] on div "Email not verified" at bounding box center [170, 186] width 70 height 6
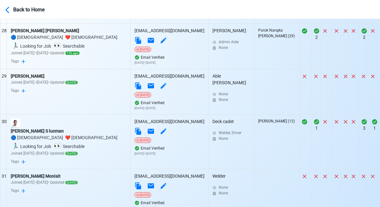
scroll to position [1673, 0]
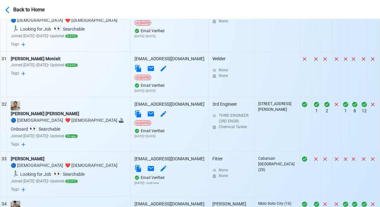
scroll to position [1799, 0]
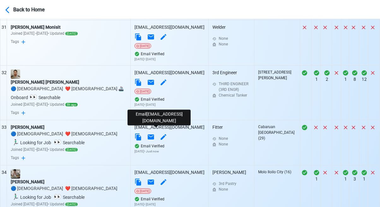
scroll to position [1894, 0]
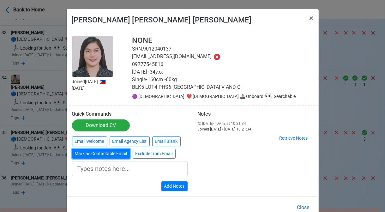
click at [106, 154] on button "Mark as Contactable Email" at bounding box center [101, 154] width 58 height 10
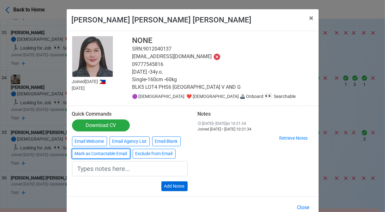
type input "Marked as Contactable email"
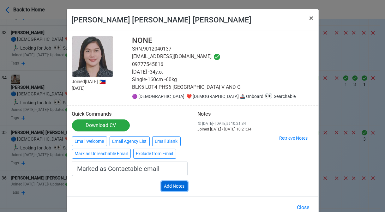
click at [175, 188] on button "Add Notes" at bounding box center [174, 186] width 26 height 10
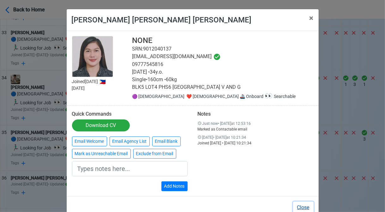
click at [298, 208] on button "Close" at bounding box center [303, 208] width 21 height 12
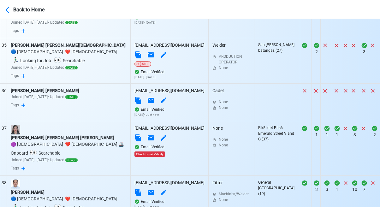
scroll to position [1989, 0]
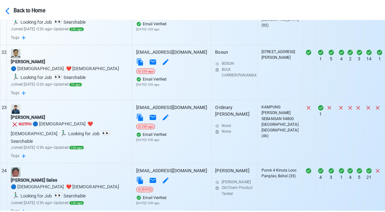
scroll to position [1178, 0]
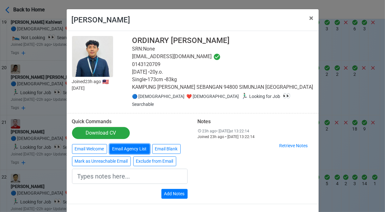
click at [110, 144] on button "Email Agency List" at bounding box center [130, 149] width 40 height 10
click at [228, 182] on div "Notes 23h ago • Tue Aug 19 2025 at 13:22:14 Joined 23h ago • Tue Aug 19 2025, 1…" at bounding box center [256, 158] width 126 height 80
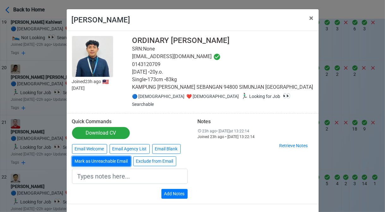
click at [118, 156] on button "Mark as Unreachable Email" at bounding box center [101, 161] width 59 height 10
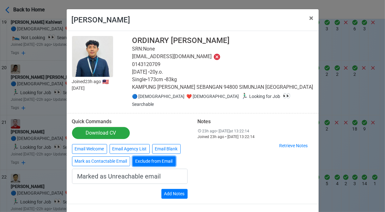
click at [168, 156] on button "Exclude from Email" at bounding box center [154, 161] width 43 height 10
type input "Exclude from Email"
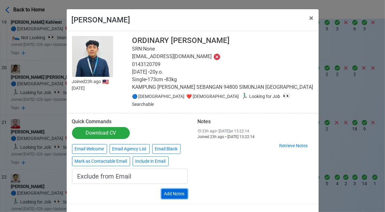
click at [176, 189] on button "Add Notes" at bounding box center [174, 194] width 26 height 10
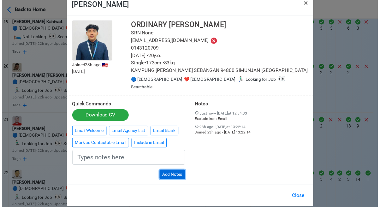
scroll to position [15, 0]
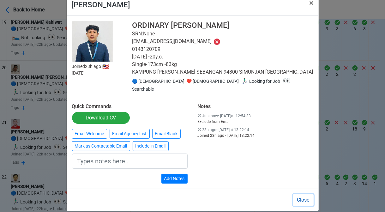
click at [300, 194] on button "Close" at bounding box center [303, 200] width 21 height 12
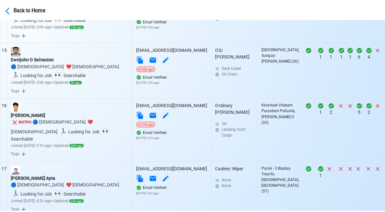
scroll to position [830, 0]
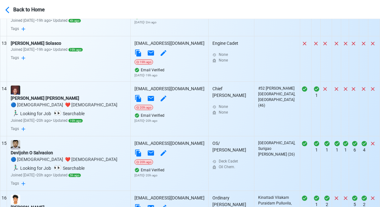
click at [41, 204] on div "Bebitto Varghese" at bounding box center [69, 207] width 116 height 7
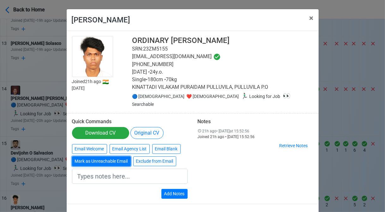
click at [112, 156] on button "Mark as Unreachable Email" at bounding box center [101, 161] width 59 height 10
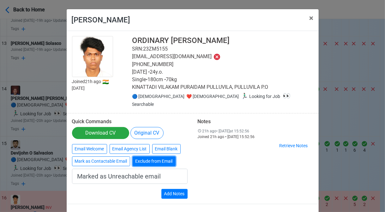
click at [149, 156] on button "Exclude from Email" at bounding box center [154, 161] width 43 height 10
type input "Exclude from Email"
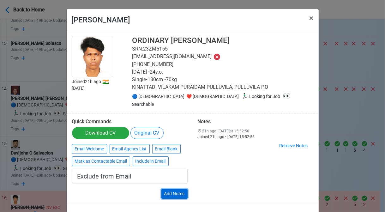
click at [175, 189] on button "Add Notes" at bounding box center [174, 194] width 26 height 10
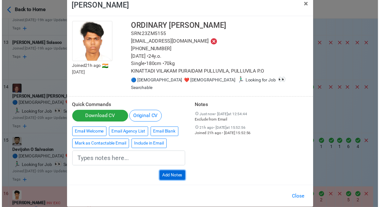
scroll to position [15, 0]
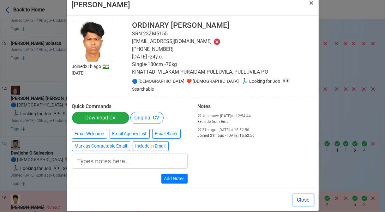
click at [298, 194] on button "Close" at bounding box center [303, 200] width 21 height 12
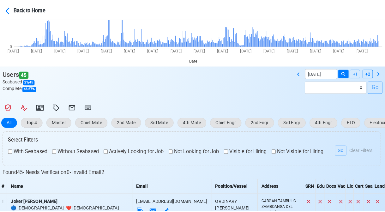
scroll to position [72, 0]
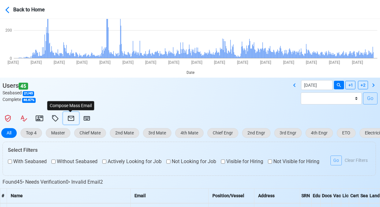
click at [67, 118] on icon at bounding box center [71, 119] width 8 height 8
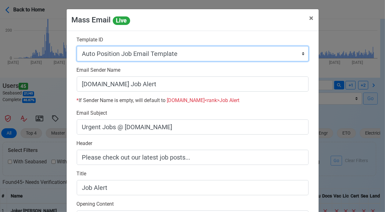
click at [198, 55] on select "Auto Position Job Email Template Incomplete CV Email Template ETO/ETR Job Email…" at bounding box center [193, 53] width 232 height 15
select select "d-0c193ece46b24c5dbce89cdb3e751472"
click at [77, 46] on select "Auto Position Job Email Template Incomplete CV Email Template ETO/ETR Job Email…" at bounding box center [193, 53] width 232 height 15
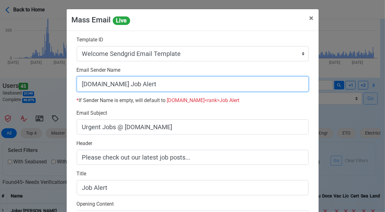
drag, startPoint x: 121, startPoint y: 86, endPoint x: 208, endPoint y: 89, distance: 87.3
click at [211, 89] on input "[DOMAIN_NAME] Job Alert" at bounding box center [193, 83] width 232 height 15
click at [78, 86] on input "[DOMAIN_NAME]" at bounding box center [193, 83] width 232 height 15
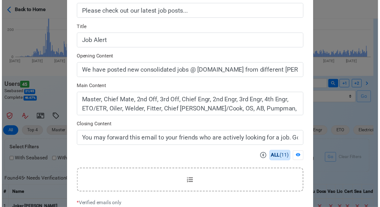
scroll to position [202, 0]
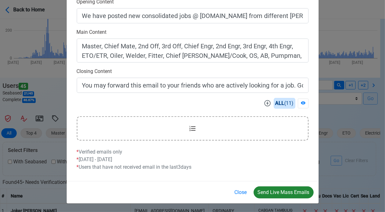
type input "Welcome to SeamanBio.PH"
click at [284, 190] on button "Send Live Mass Emails" at bounding box center [284, 192] width 60 height 12
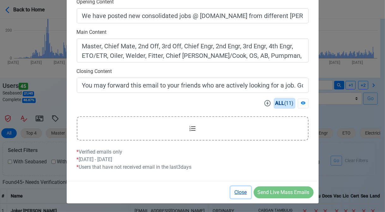
click at [242, 191] on button "Close" at bounding box center [241, 192] width 21 height 12
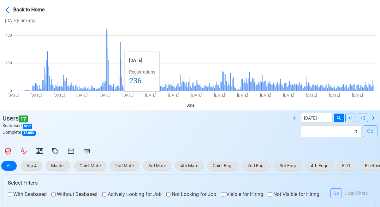
scroll to position [63, 0]
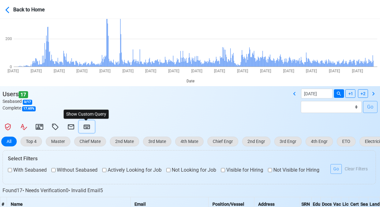
click at [85, 129] on icon at bounding box center [87, 127] width 6 height 4
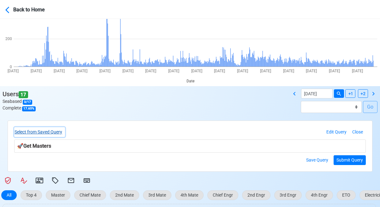
click at [60, 131] on button "Select from Saved Query" at bounding box center [39, 132] width 51 height 10
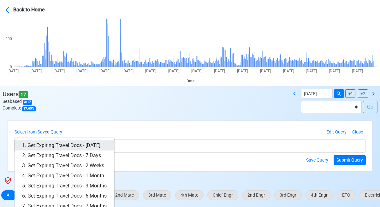
click at [74, 144] on link "1. Get Expiring Travel Docs - [DATE]" at bounding box center [65, 146] width 100 height 10
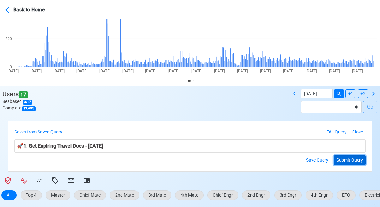
click at [347, 164] on button "Submit Query" at bounding box center [350, 160] width 32 height 10
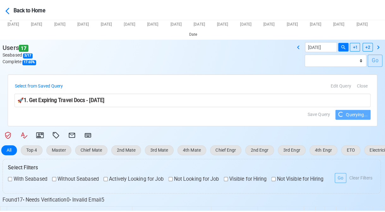
scroll to position [126, 0]
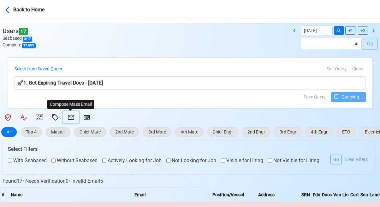
click at [69, 117] on icon at bounding box center [71, 118] width 8 height 8
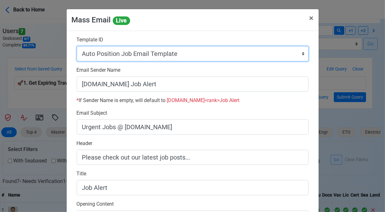
click at [189, 53] on select "Auto Position Job Email Template Incomplete CV Email Template ETO/ETR Job Email…" at bounding box center [193, 53] width 232 height 15
select select "d-3e71907ffd064a39999872a824aaf79a"
click at [77, 46] on select "Auto Position Job Email Template Incomplete CV Email Template ETO/ETR Job Email…" at bounding box center [193, 53] width 232 height 15
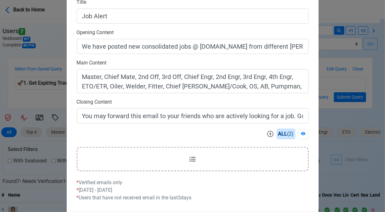
scroll to position [202, 0]
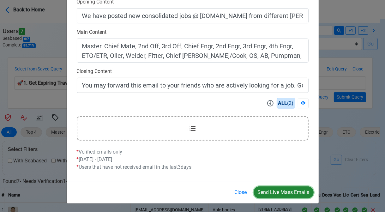
click at [277, 191] on button "Send Live Mass Emails" at bounding box center [284, 192] width 60 height 12
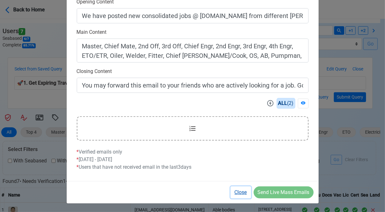
click at [239, 191] on button "Close" at bounding box center [241, 192] width 21 height 12
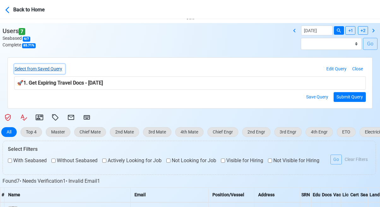
click at [57, 69] on button "Select from Saved Query" at bounding box center [39, 69] width 51 height 10
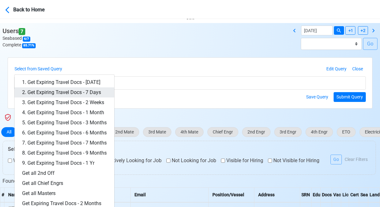
click at [75, 91] on link "2. Get Expiring Travel Docs - 7 Days" at bounding box center [65, 93] width 100 height 10
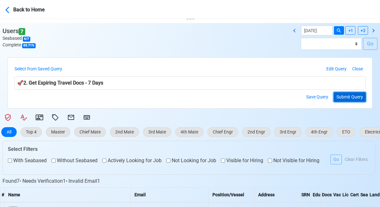
click at [344, 96] on button "Submit Query" at bounding box center [350, 97] width 32 height 10
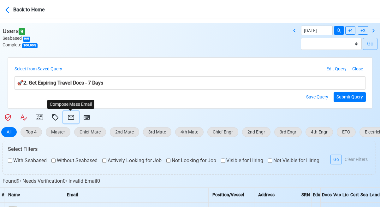
click at [71, 117] on icon at bounding box center [71, 118] width 8 height 8
select select "d-3e71907ffd064a39999872a824aaf79a"
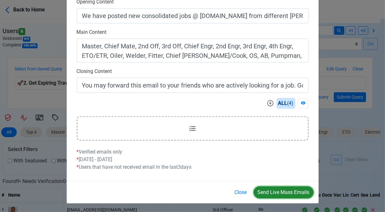
click at [287, 190] on button "Send Live Mass Emails" at bounding box center [284, 192] width 60 height 12
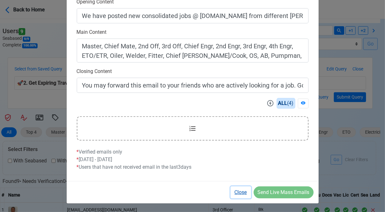
click at [240, 192] on button "Close" at bounding box center [241, 192] width 21 height 12
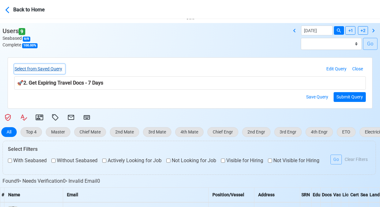
click at [53, 69] on button "Select from Saved Query" at bounding box center [39, 69] width 51 height 10
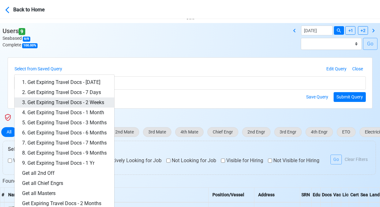
click at [78, 102] on link "3. Get Expiring Travel Docs - 2 Weeks" at bounding box center [65, 103] width 100 height 10
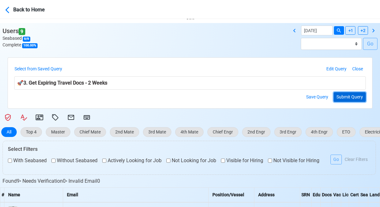
click at [346, 96] on button "Submit Query" at bounding box center [350, 97] width 32 height 10
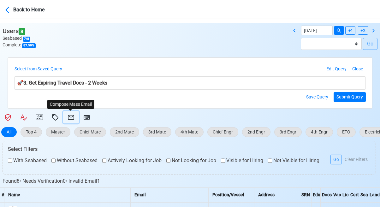
click at [71, 118] on icon at bounding box center [71, 117] width 6 height 5
select select "d-3e71907ffd064a39999872a824aaf79a"
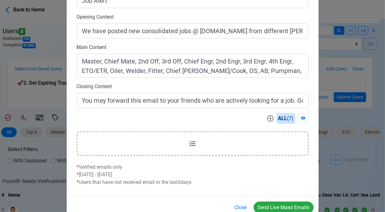
scroll to position [190, 0]
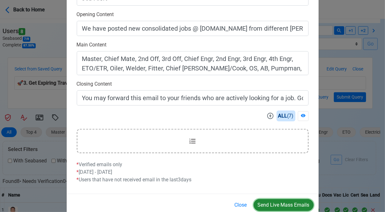
click at [284, 204] on button "Send Live Mass Emails" at bounding box center [284, 205] width 60 height 12
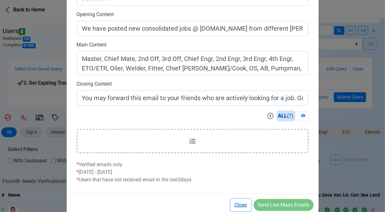
click at [240, 207] on button "Close" at bounding box center [241, 205] width 21 height 12
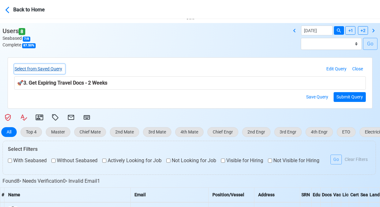
click at [57, 70] on button "Select from Saved Query" at bounding box center [39, 69] width 51 height 10
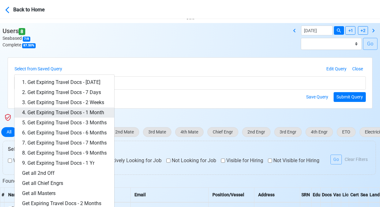
drag, startPoint x: 84, startPoint y: 113, endPoint x: 92, endPoint y: 113, distance: 7.6
click at [85, 113] on link "4. Get Expiring Travel Docs - 1 Month" at bounding box center [65, 113] width 100 height 10
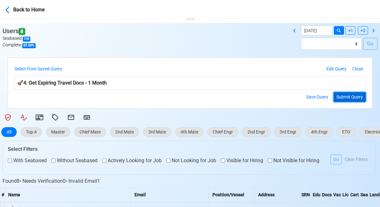
click at [350, 98] on button "Submit Query" at bounding box center [350, 97] width 32 height 10
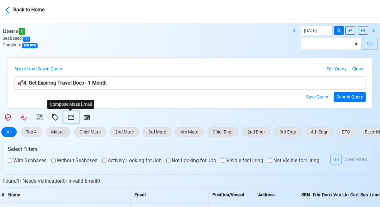
click at [70, 116] on icon at bounding box center [71, 118] width 8 height 8
select select "d-3e71907ffd064a39999872a824aaf79a"
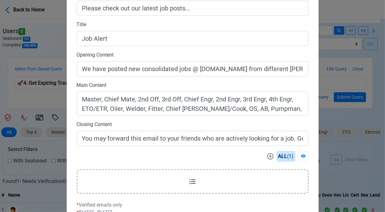
scroll to position [202, 0]
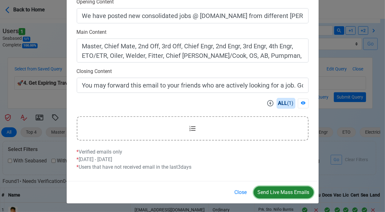
click at [286, 191] on button "Send Live Mass Emails" at bounding box center [284, 192] width 60 height 12
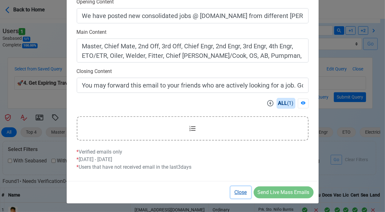
click at [235, 192] on button "Close" at bounding box center [241, 192] width 21 height 12
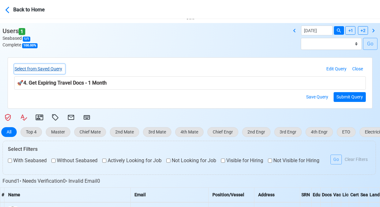
click at [47, 69] on button "Select from Saved Query" at bounding box center [39, 69] width 51 height 10
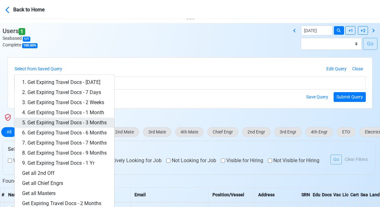
click at [88, 123] on link "5. Get Expiring Travel Docs - 3 Months" at bounding box center [65, 123] width 100 height 10
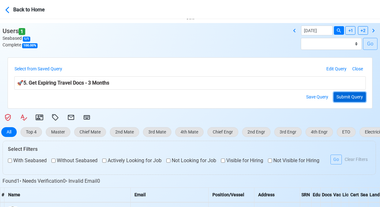
click at [359, 99] on button "Submit Query" at bounding box center [350, 97] width 32 height 10
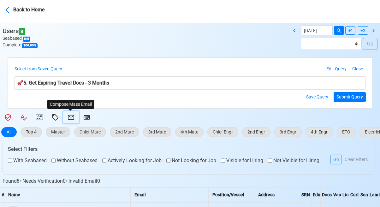
click at [70, 117] on icon at bounding box center [71, 117] width 6 height 5
select select "d-3e71907ffd064a39999872a824aaf79a"
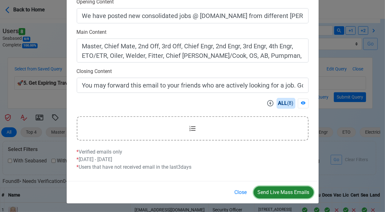
click at [287, 192] on button "Send Live Mass Emails" at bounding box center [284, 192] width 60 height 12
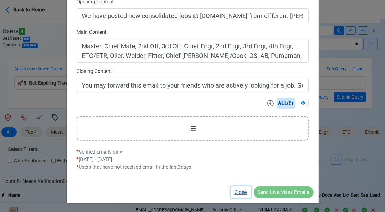
click at [240, 191] on button "Close" at bounding box center [241, 192] width 21 height 12
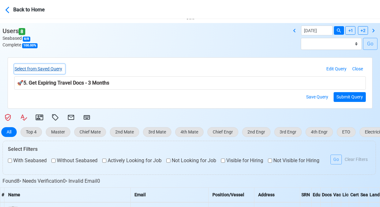
click at [58, 69] on button "Select from Saved Query" at bounding box center [39, 69] width 51 height 10
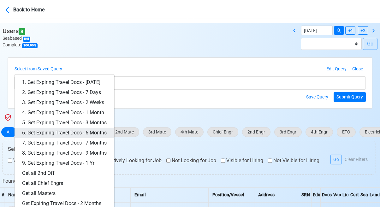
click at [91, 133] on link "6. Get Expiring Travel Docs - 6 Months" at bounding box center [65, 133] width 100 height 10
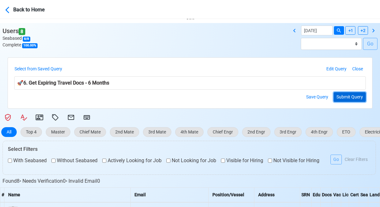
click at [346, 97] on button "Submit Query" at bounding box center [350, 97] width 32 height 10
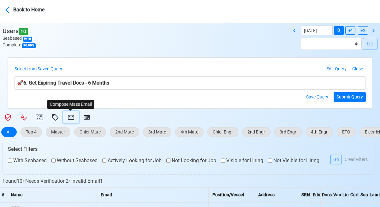
click at [69, 115] on icon at bounding box center [71, 117] width 6 height 5
select select "d-3e71907ffd064a39999872a824aaf79a"
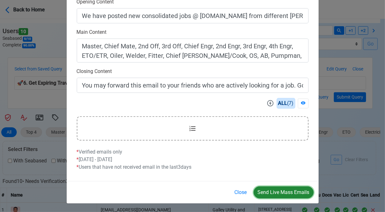
click at [278, 189] on button "Send Live Mass Emails" at bounding box center [284, 192] width 60 height 12
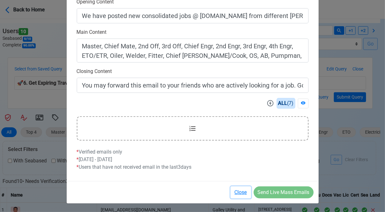
drag, startPoint x: 246, startPoint y: 191, endPoint x: 236, endPoint y: 186, distance: 11.3
click at [244, 191] on button "Close" at bounding box center [241, 192] width 21 height 12
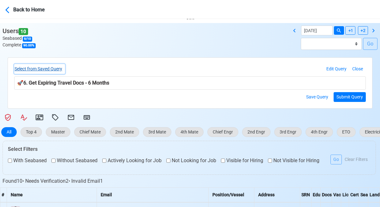
click at [57, 68] on button "Select from Saved Query" at bounding box center [39, 69] width 51 height 10
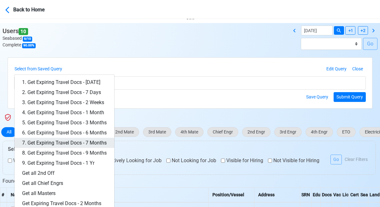
click at [83, 141] on link "7. Get Expiring Travel Docs - 7 Months" at bounding box center [65, 143] width 100 height 10
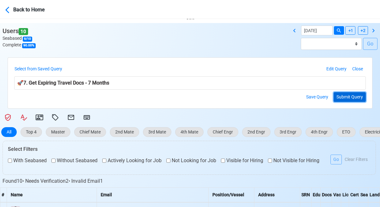
click at [342, 97] on button "Submit Query" at bounding box center [350, 97] width 32 height 10
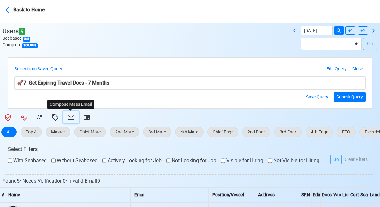
click at [73, 116] on icon at bounding box center [71, 117] width 6 height 5
select select "d-3e71907ffd064a39999872a824aaf79a"
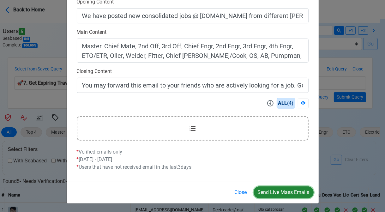
click at [284, 192] on button "Send Live Mass Emails" at bounding box center [284, 192] width 60 height 12
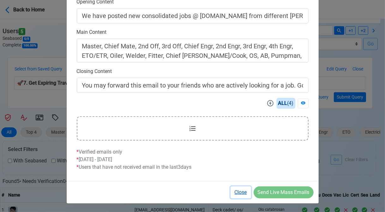
click at [243, 193] on button "Close" at bounding box center [241, 192] width 21 height 12
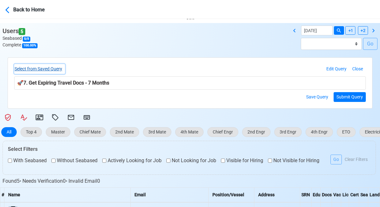
click at [60, 69] on button "Select from Saved Query" at bounding box center [39, 69] width 51 height 10
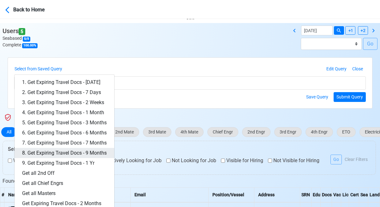
click at [100, 153] on link "8. Get Expiring Travel Docs - 9 Months" at bounding box center [65, 153] width 100 height 10
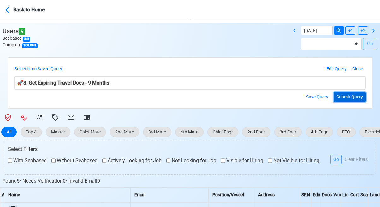
click at [346, 97] on button "Submit Query" at bounding box center [350, 97] width 32 height 10
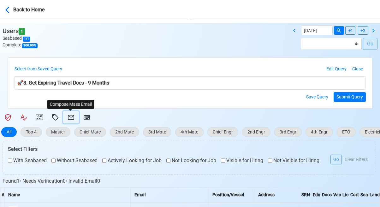
click at [70, 115] on icon at bounding box center [71, 117] width 6 height 5
select select "d-3e71907ffd064a39999872a824aaf79a"
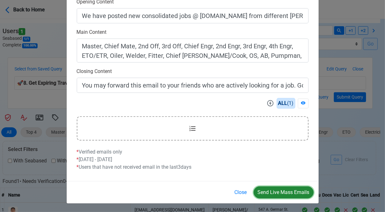
click at [289, 189] on button "Send Live Mass Emails" at bounding box center [284, 192] width 60 height 12
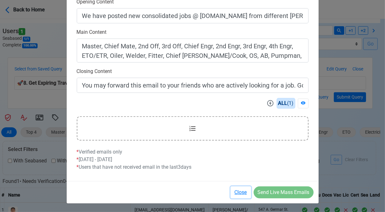
click at [244, 193] on button "Close" at bounding box center [241, 192] width 21 height 12
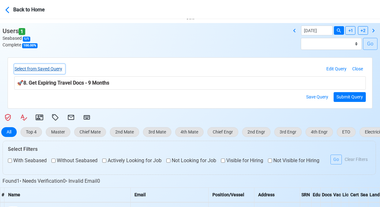
click at [47, 69] on button "Select from Saved Query" at bounding box center [39, 69] width 51 height 10
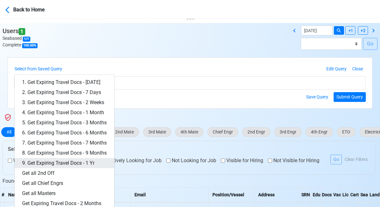
click at [82, 160] on link "9. Get Expiring Travel Docs - 1 Yr" at bounding box center [65, 163] width 100 height 10
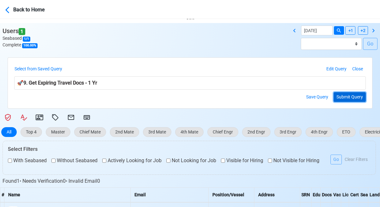
click at [350, 97] on button "Submit Query" at bounding box center [350, 97] width 32 height 10
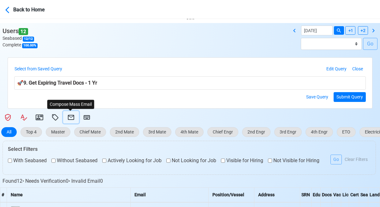
click at [71, 117] on icon at bounding box center [71, 117] width 6 height 5
select select "d-3e71907ffd064a39999872a824aaf79a"
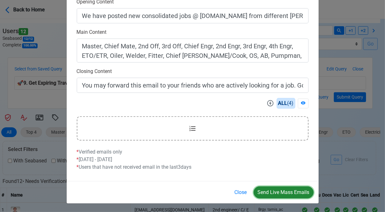
click at [284, 191] on button "Send Live Mass Emails" at bounding box center [284, 192] width 60 height 12
